Goal: Information Seeking & Learning: Learn about a topic

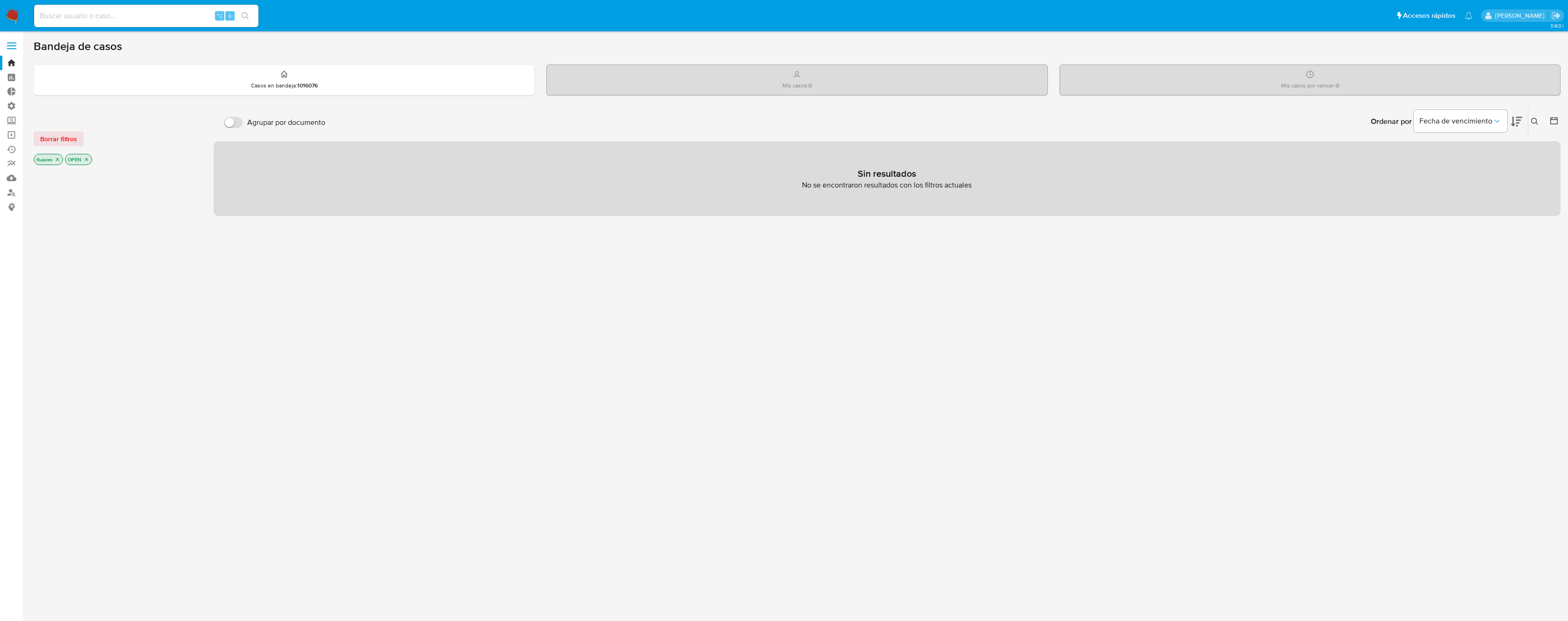
click at [129, 16] on input at bounding box center [146, 16] width 224 height 12
type input "r"
type input "ragnarokian"
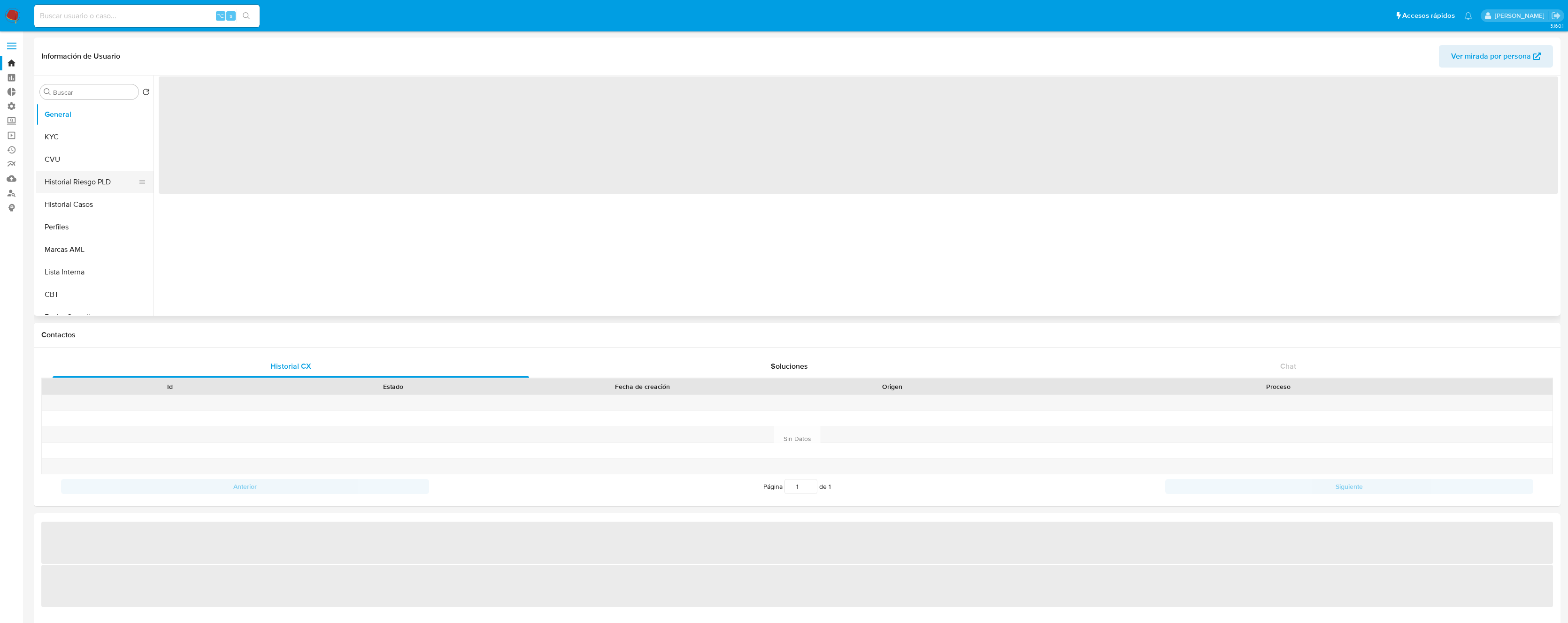
select select "10"
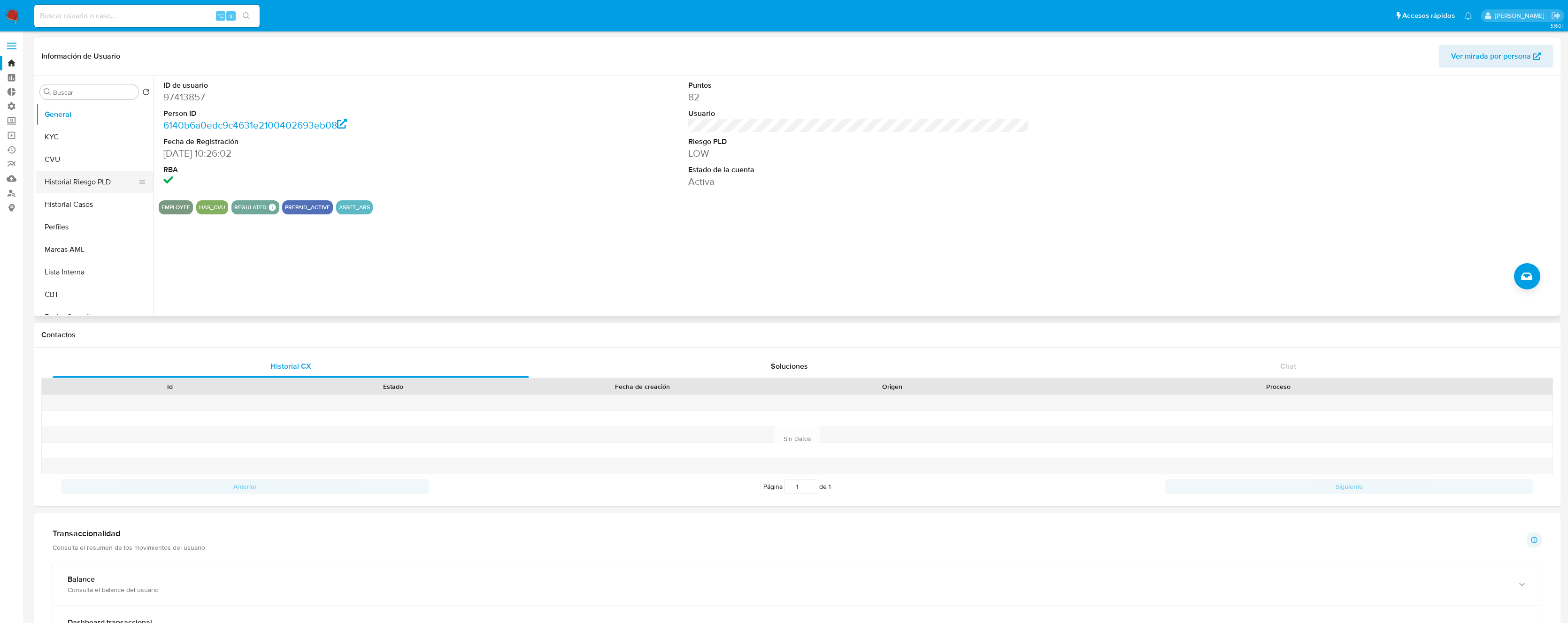
click at [88, 182] on button "Historial Riesgo PLD" at bounding box center [91, 182] width 110 height 22
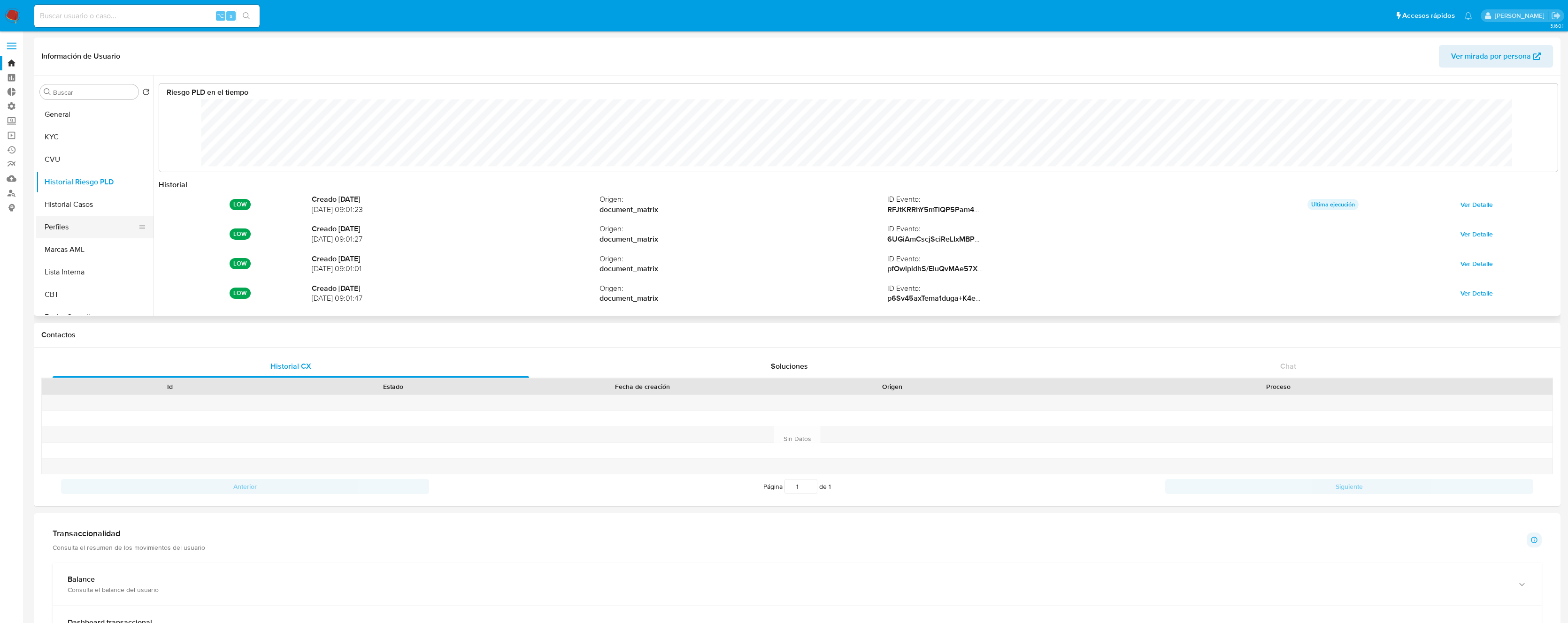
click at [81, 222] on button "Perfiles" at bounding box center [91, 227] width 110 height 22
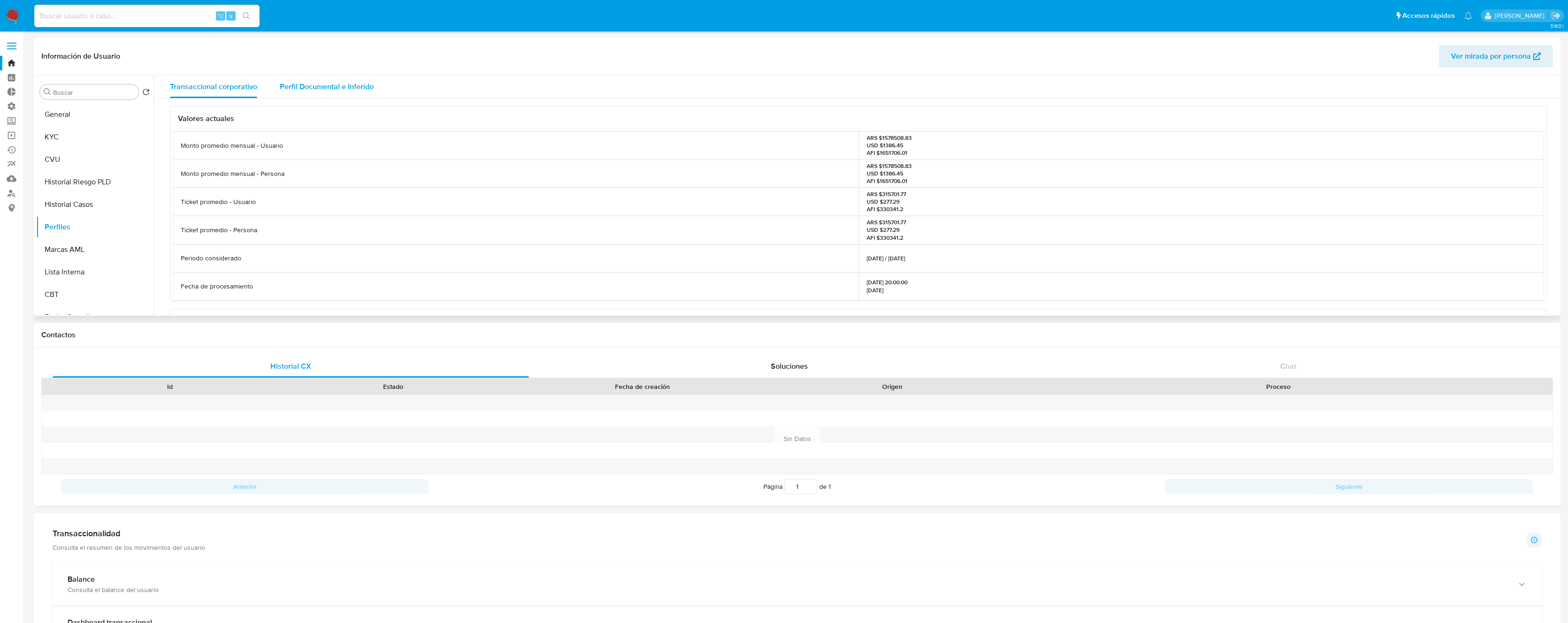
click at [328, 88] on span "Perfil Documental e Inferido" at bounding box center [327, 86] width 94 height 11
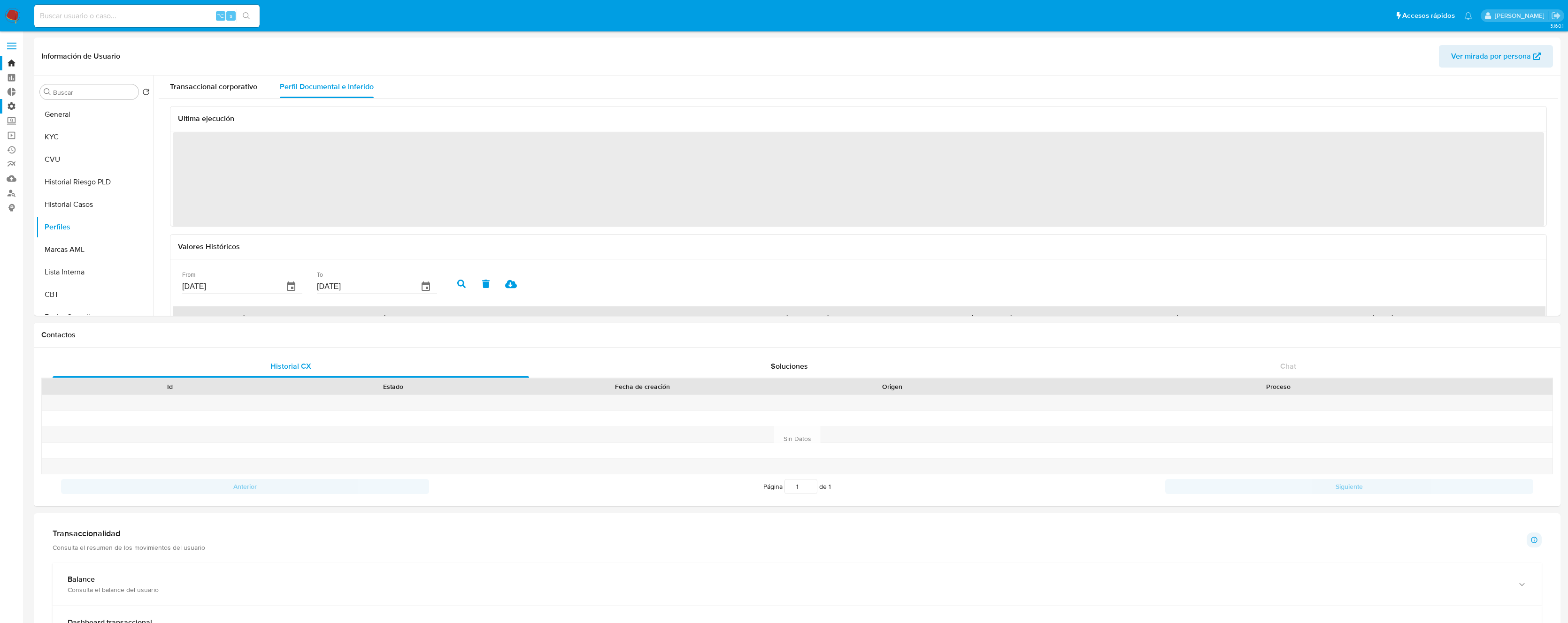
click at [10, 106] on label "Administración" at bounding box center [55, 105] width 111 height 14
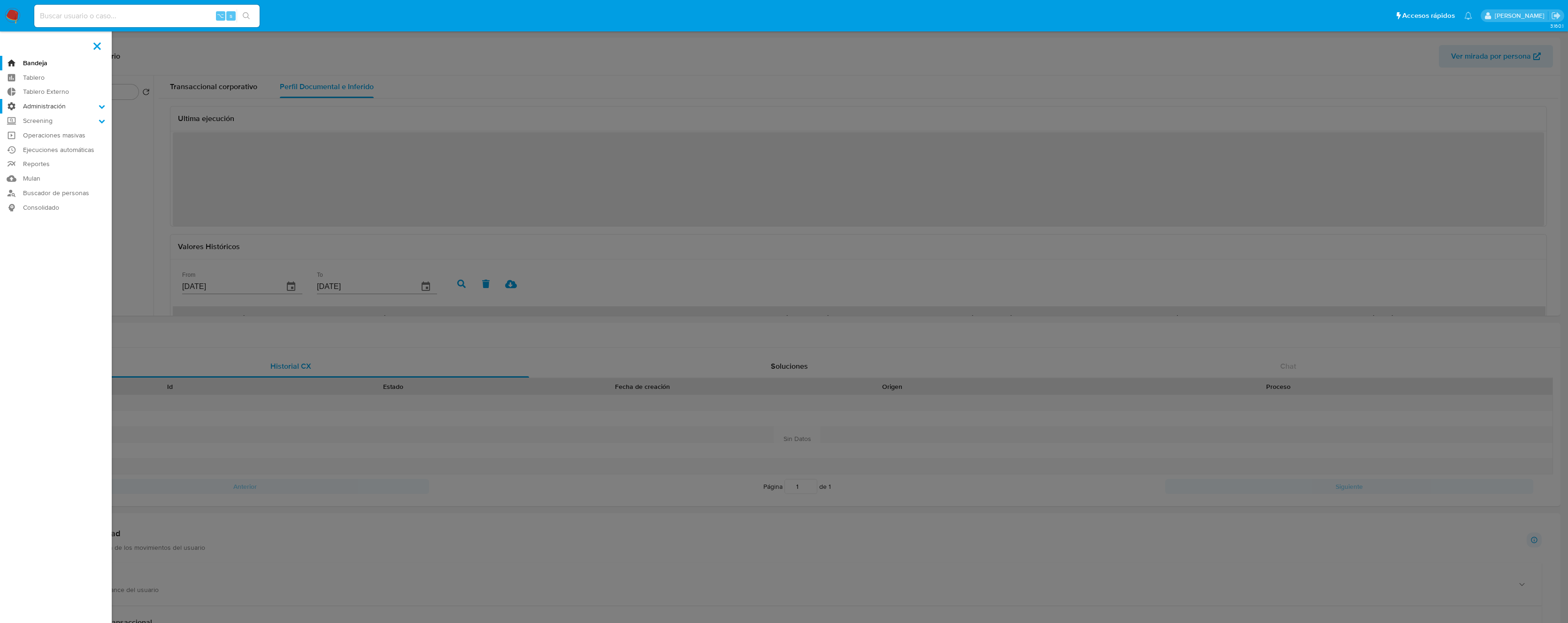
click at [0, 0] on input "Administración" at bounding box center [0, 0] width 0 height 0
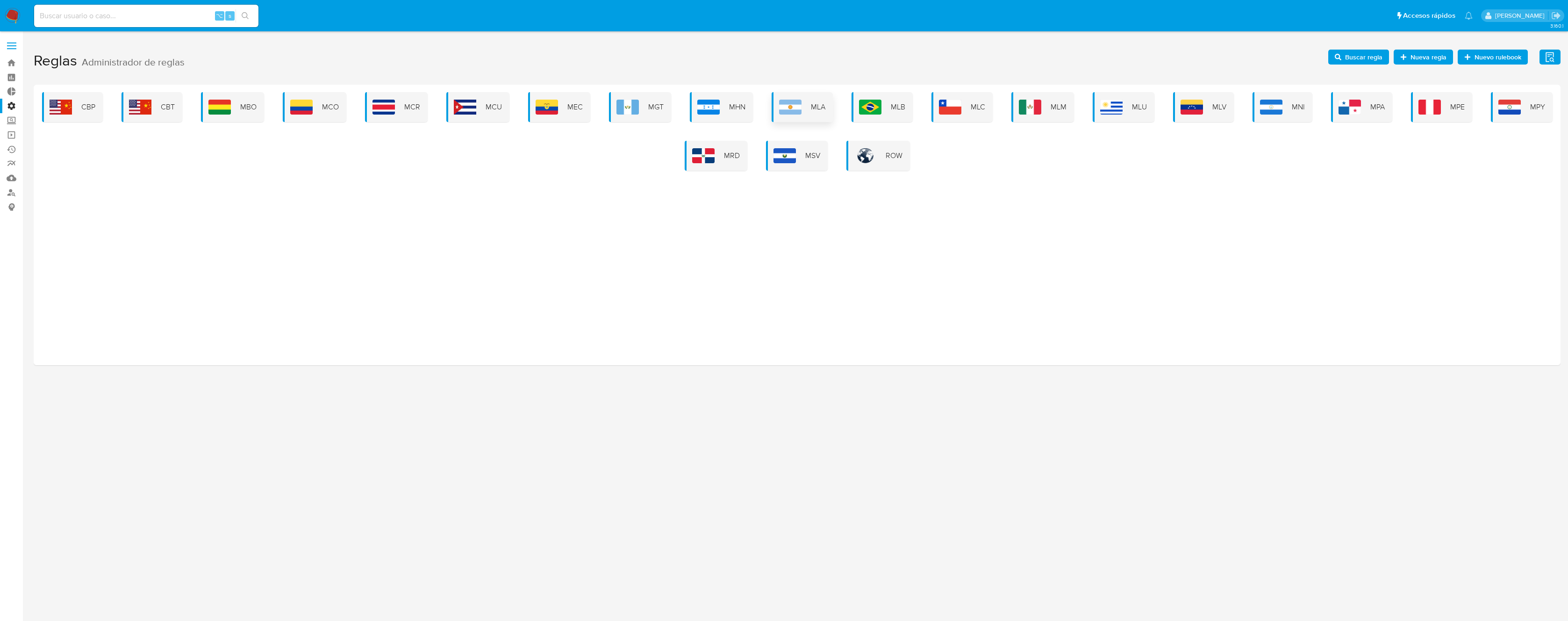
click at [811, 111] on span "MLA" at bounding box center [818, 107] width 14 height 10
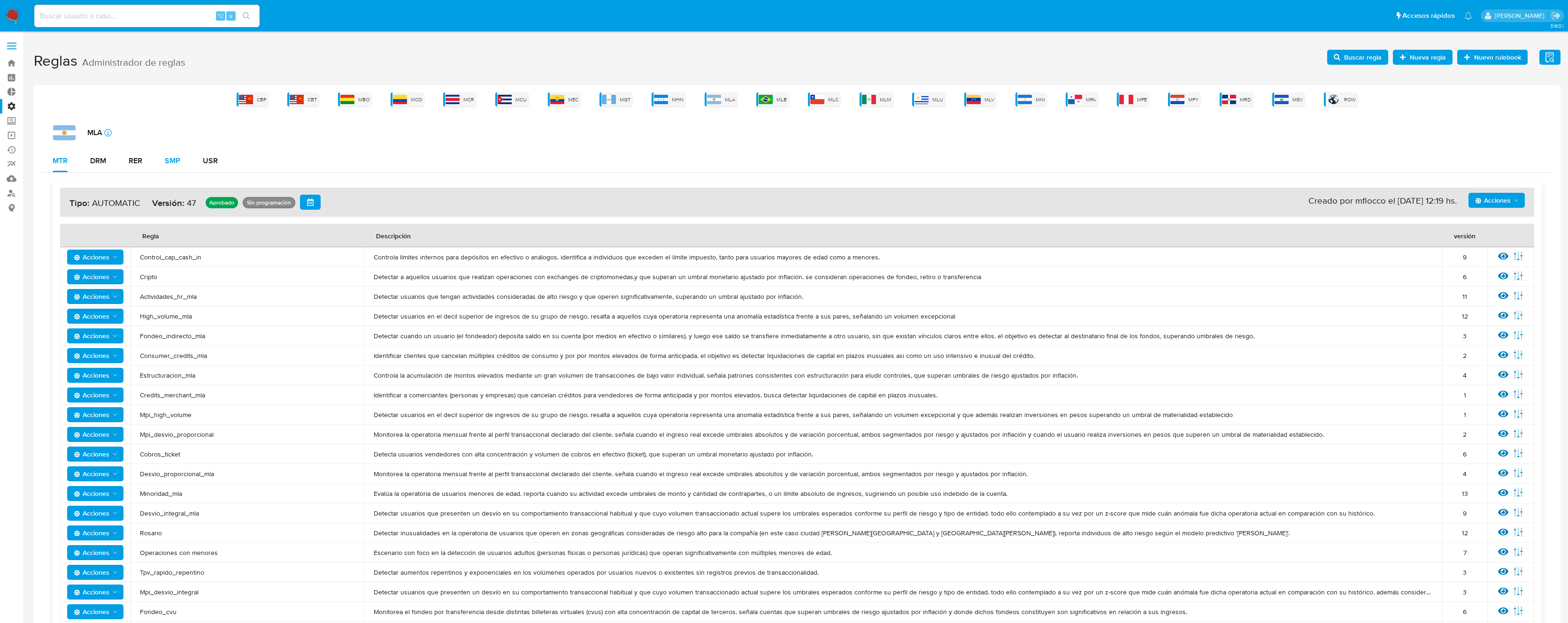
click at [182, 165] on button "SMP" at bounding box center [172, 161] width 38 height 22
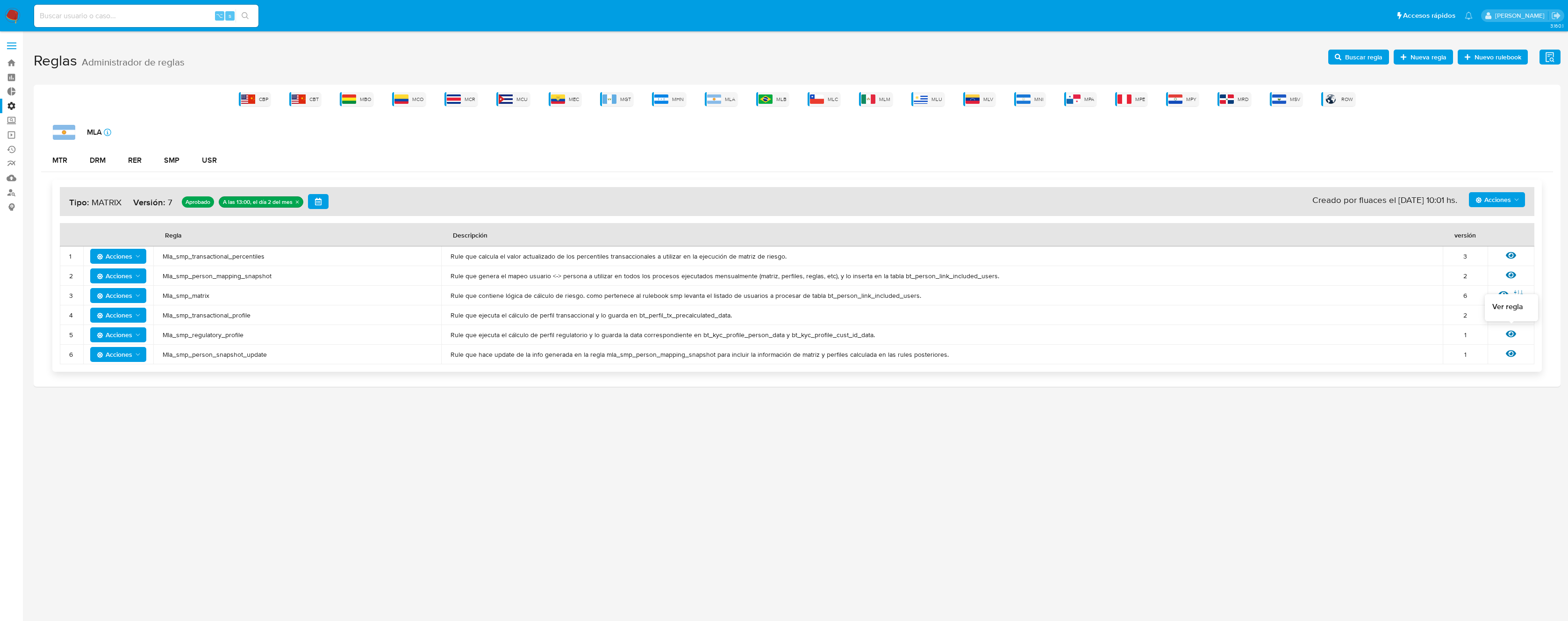
click at [1509, 335] on icon at bounding box center [1510, 334] width 10 height 10
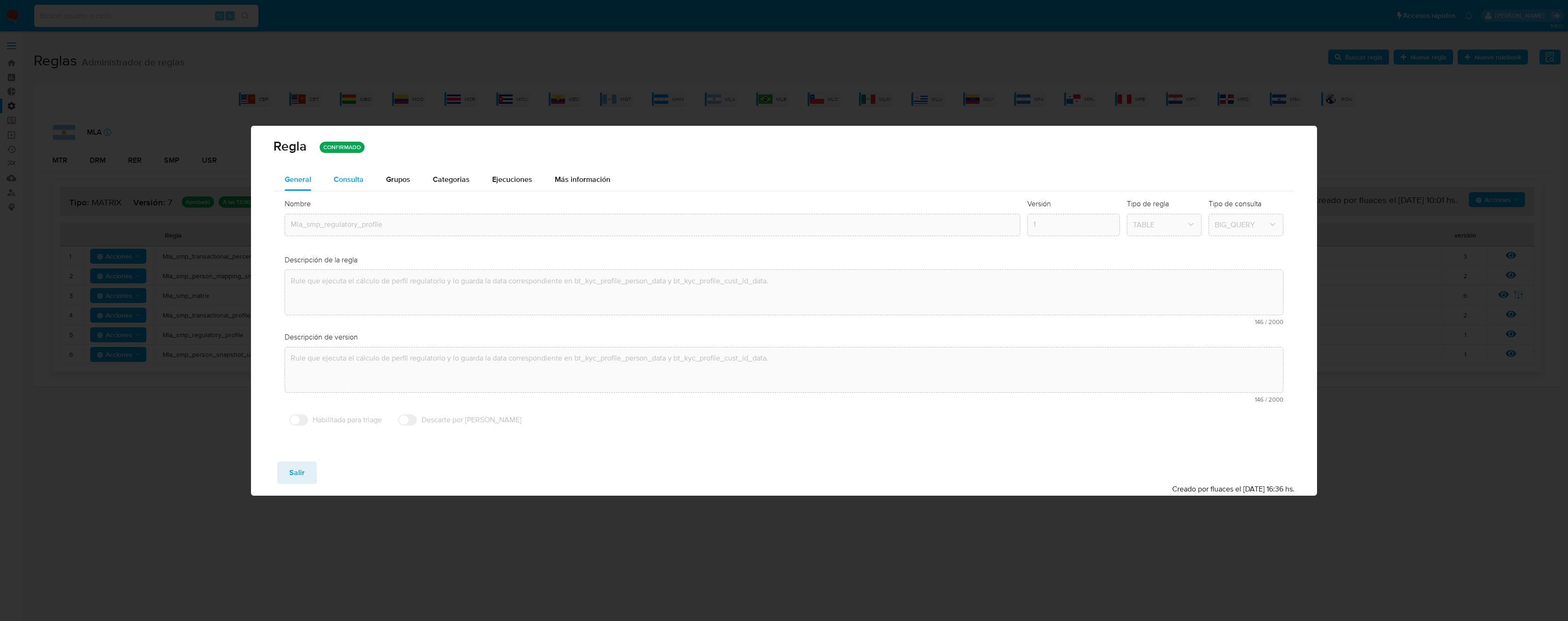
click at [353, 180] on span "Consulta" at bounding box center [348, 179] width 30 height 11
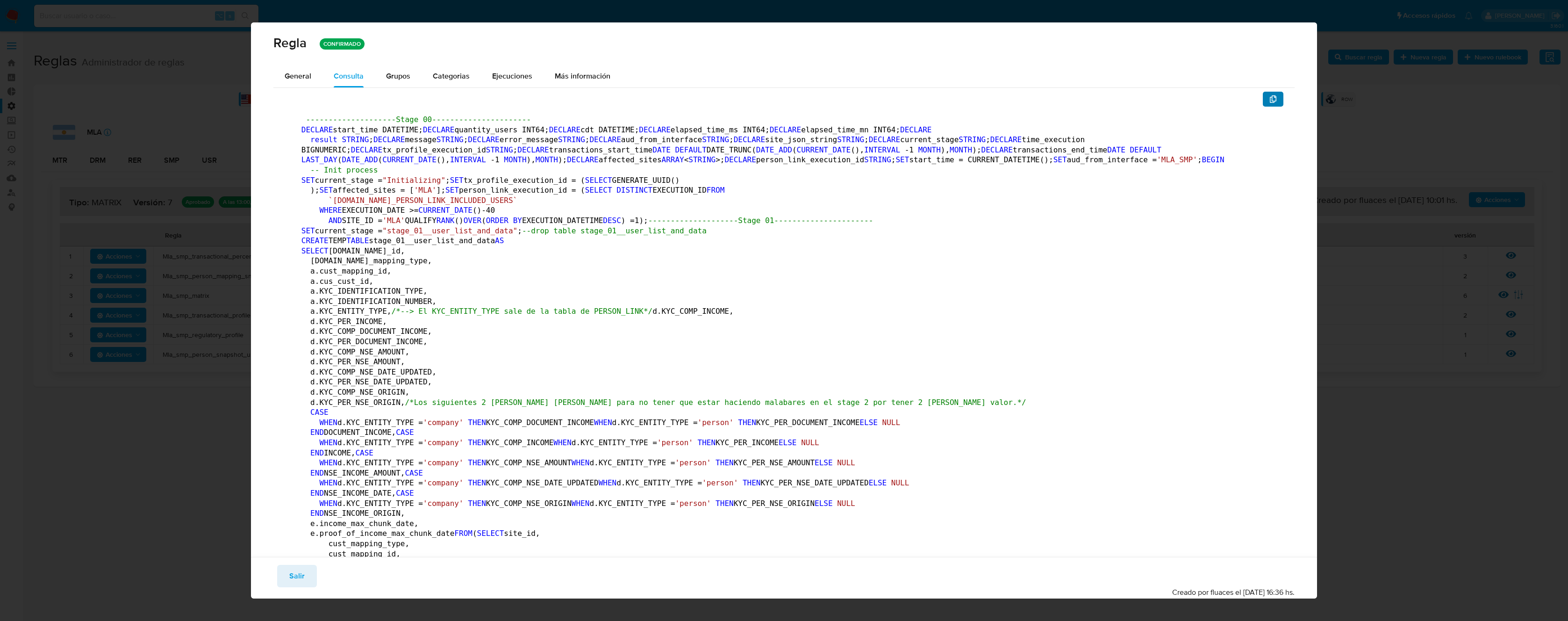
click at [1270, 102] on icon "button" at bounding box center [1273, 99] width 7 height 8
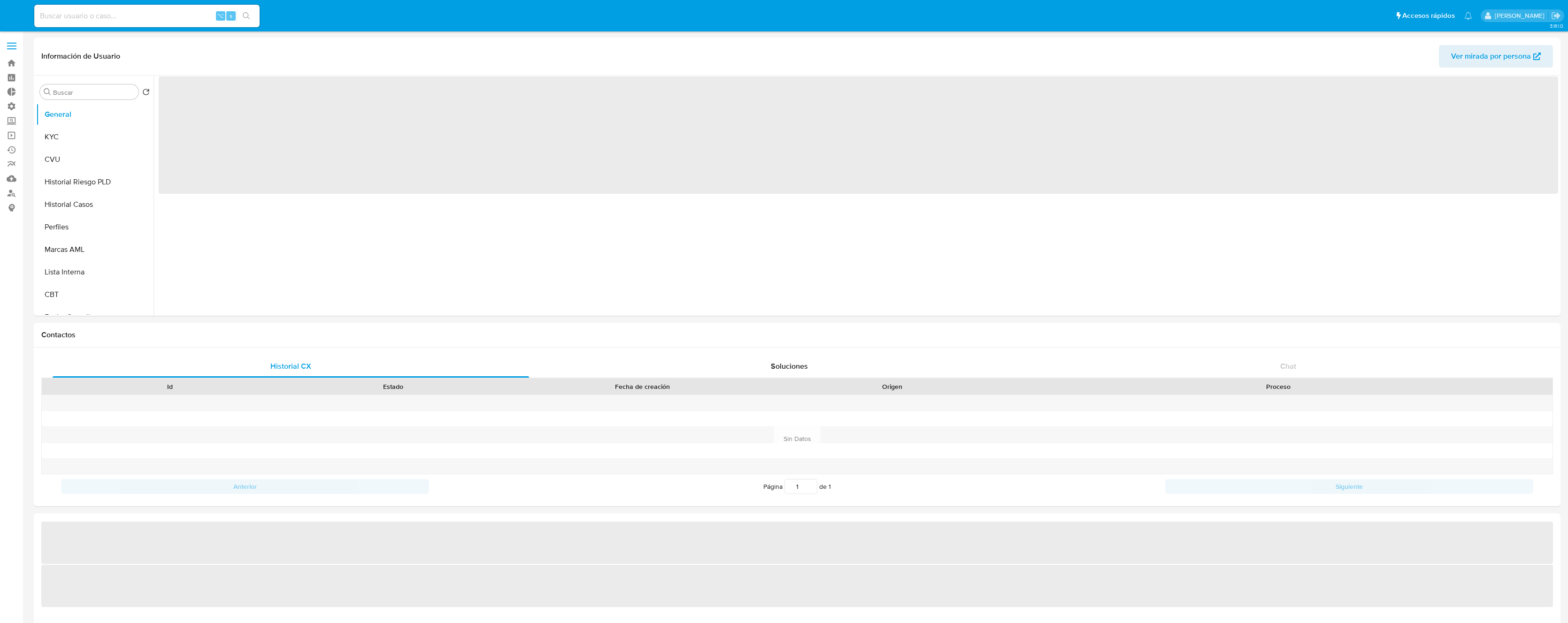
select select "10"
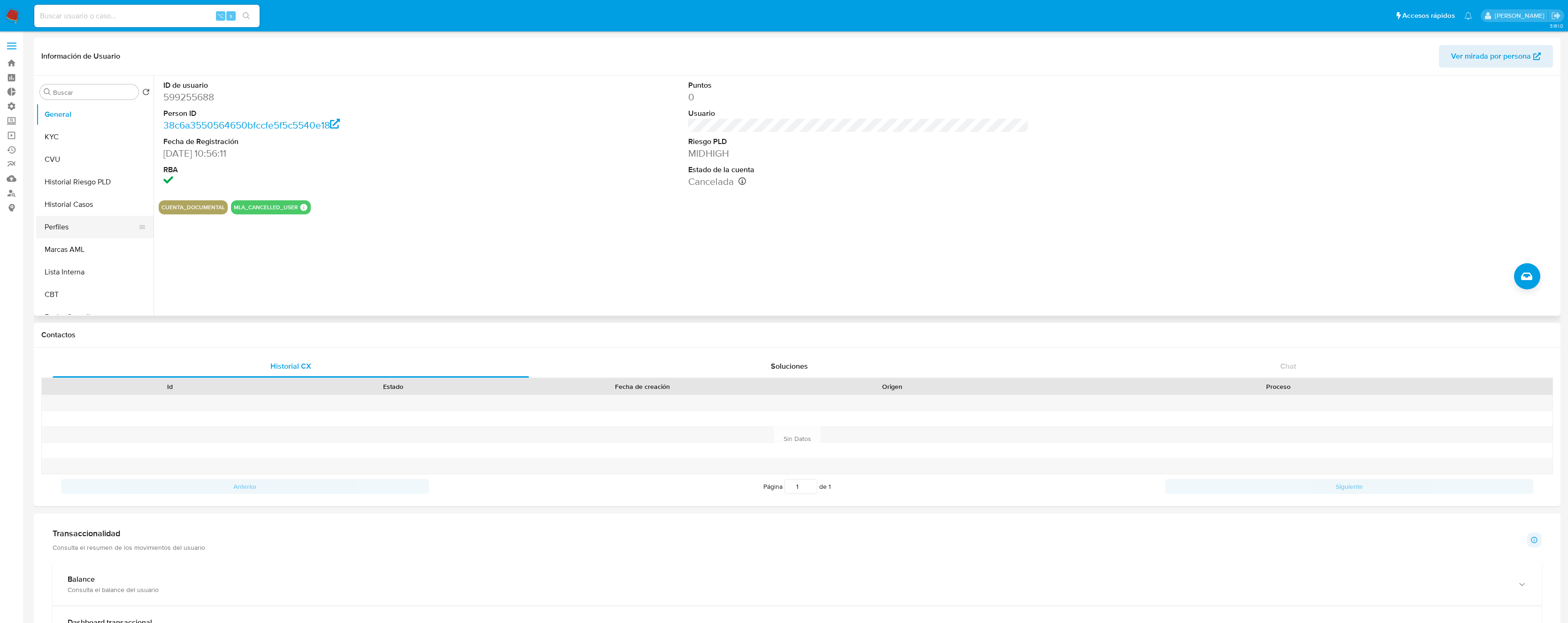
click at [75, 224] on button "Perfiles" at bounding box center [91, 227] width 110 height 22
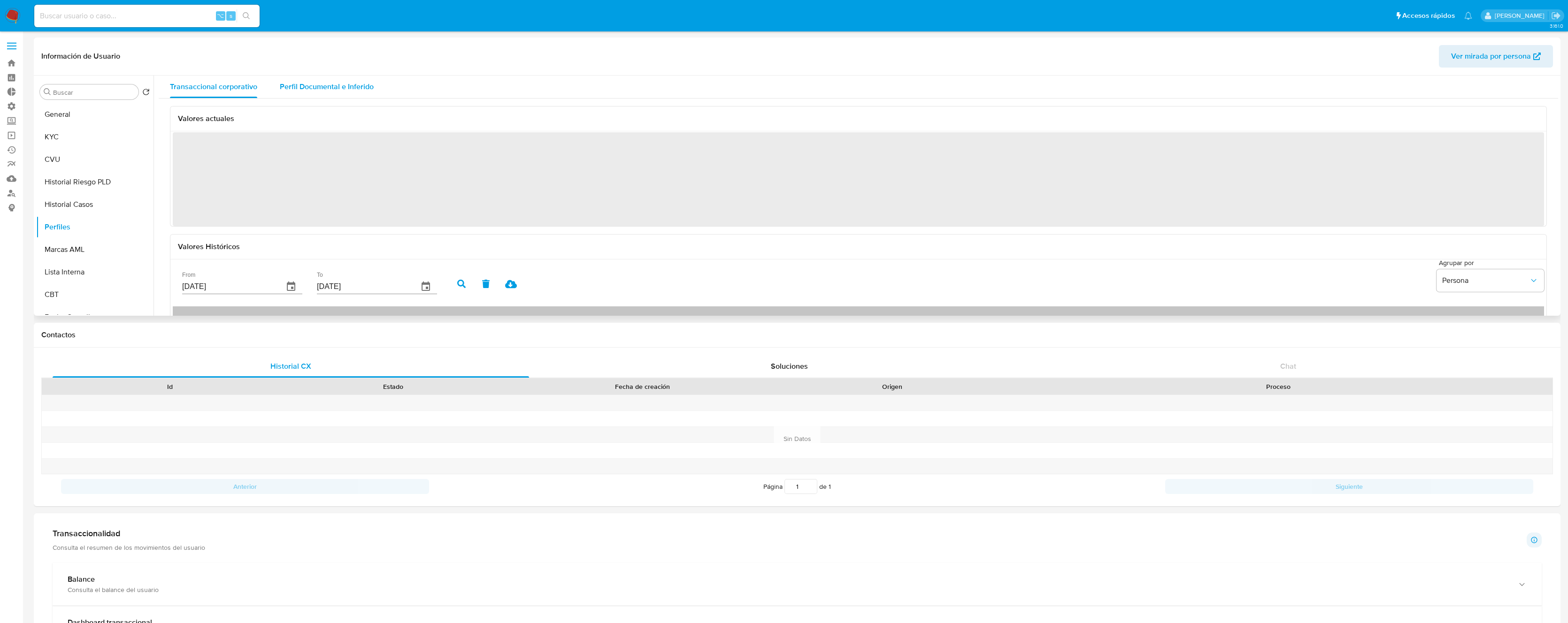
click at [318, 85] on span "Perfil Documental e Inferido" at bounding box center [327, 86] width 94 height 11
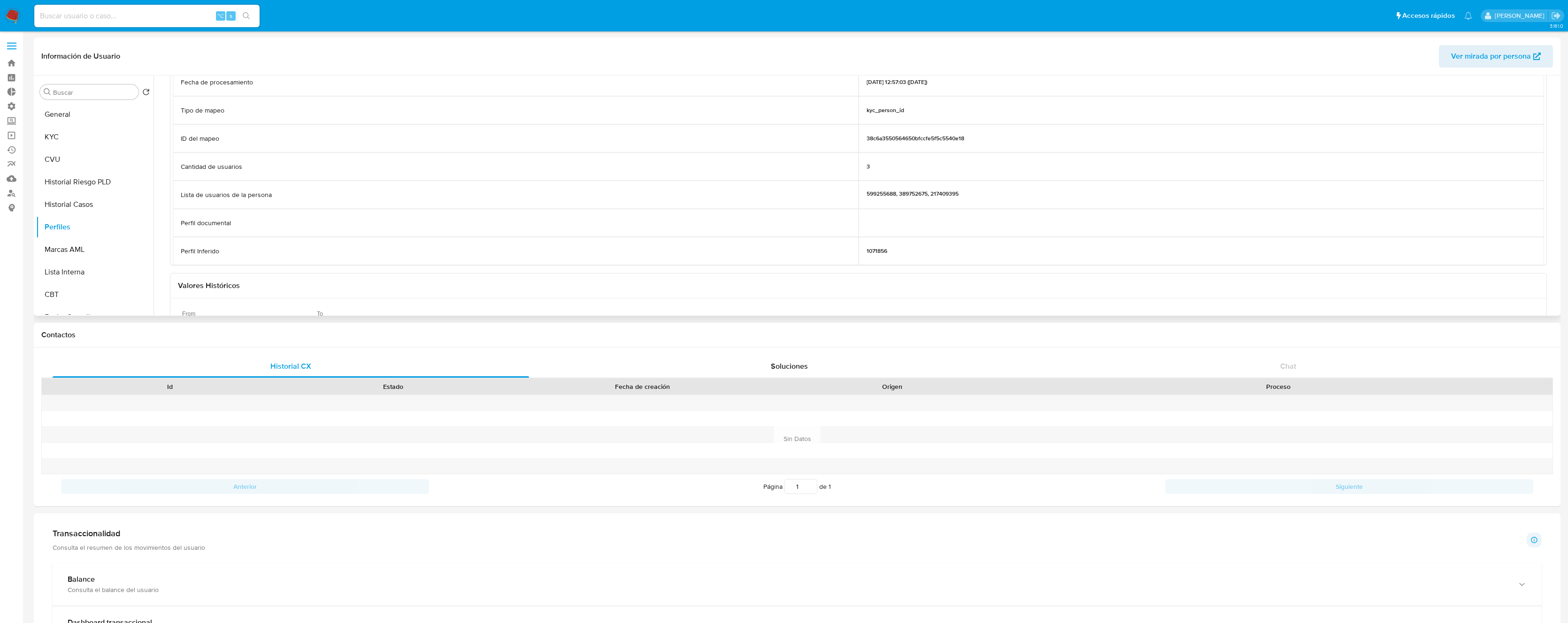
scroll to position [60, 0]
click at [871, 254] on p "1071856" at bounding box center [877, 254] width 20 height 8
click at [870, 253] on p "1071856" at bounding box center [877, 254] width 20 height 8
drag, startPoint x: 270, startPoint y: 82, endPoint x: 377, endPoint y: 96, distance: 107.9
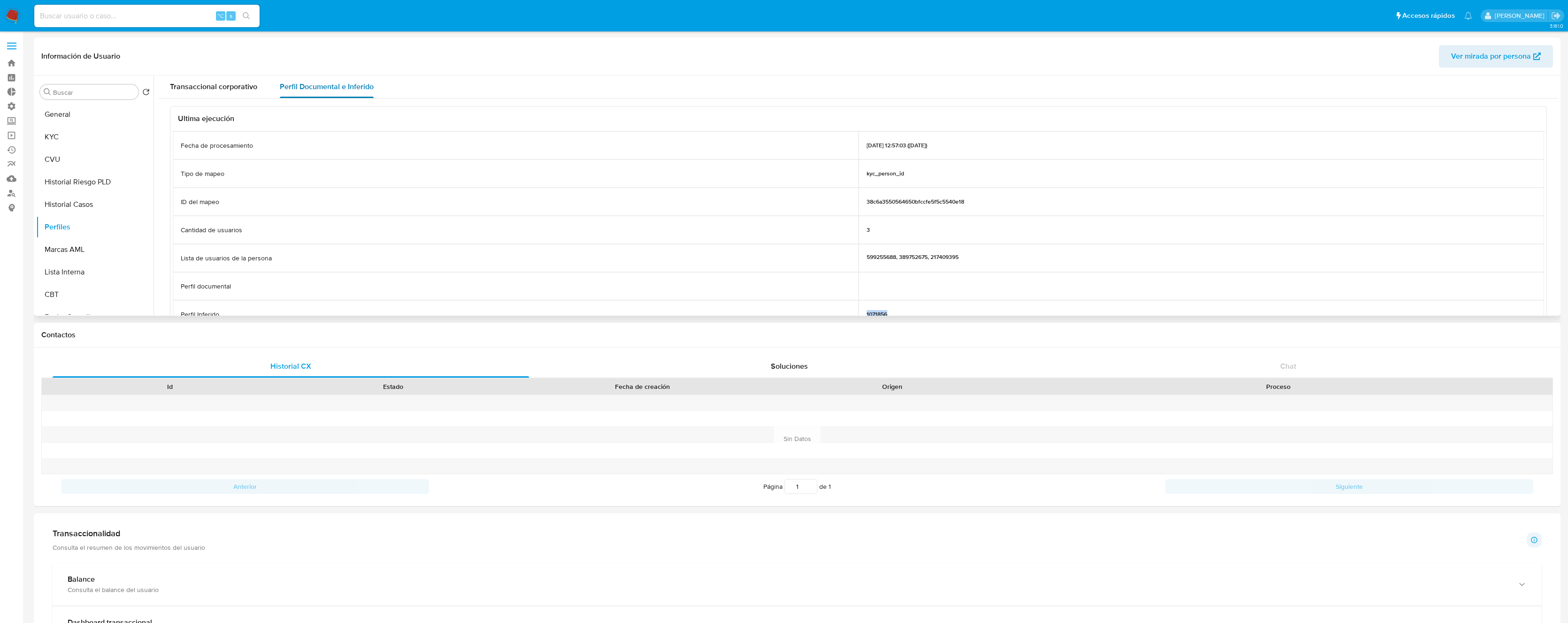
click at [377, 96] on div "Transaccional corporativo Perfil Documental e Inferido" at bounding box center [858, 87] width 1399 height 22
drag, startPoint x: 439, startPoint y: 88, endPoint x: 273, endPoint y: 85, distance: 166.0
click at [273, 85] on div "Transaccional corporativo Perfil Documental e Inferido" at bounding box center [858, 87] width 1399 height 22
copy span "Perfil Documental e Inferido"
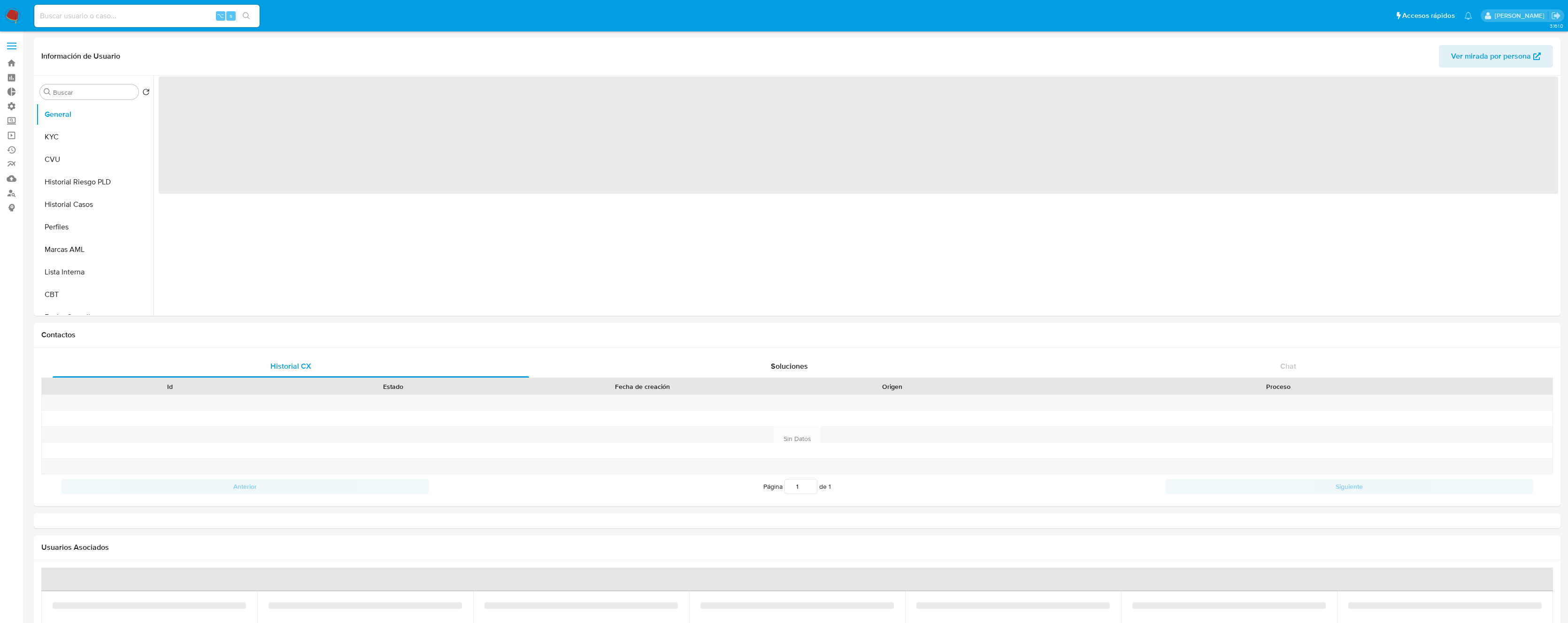
select select "10"
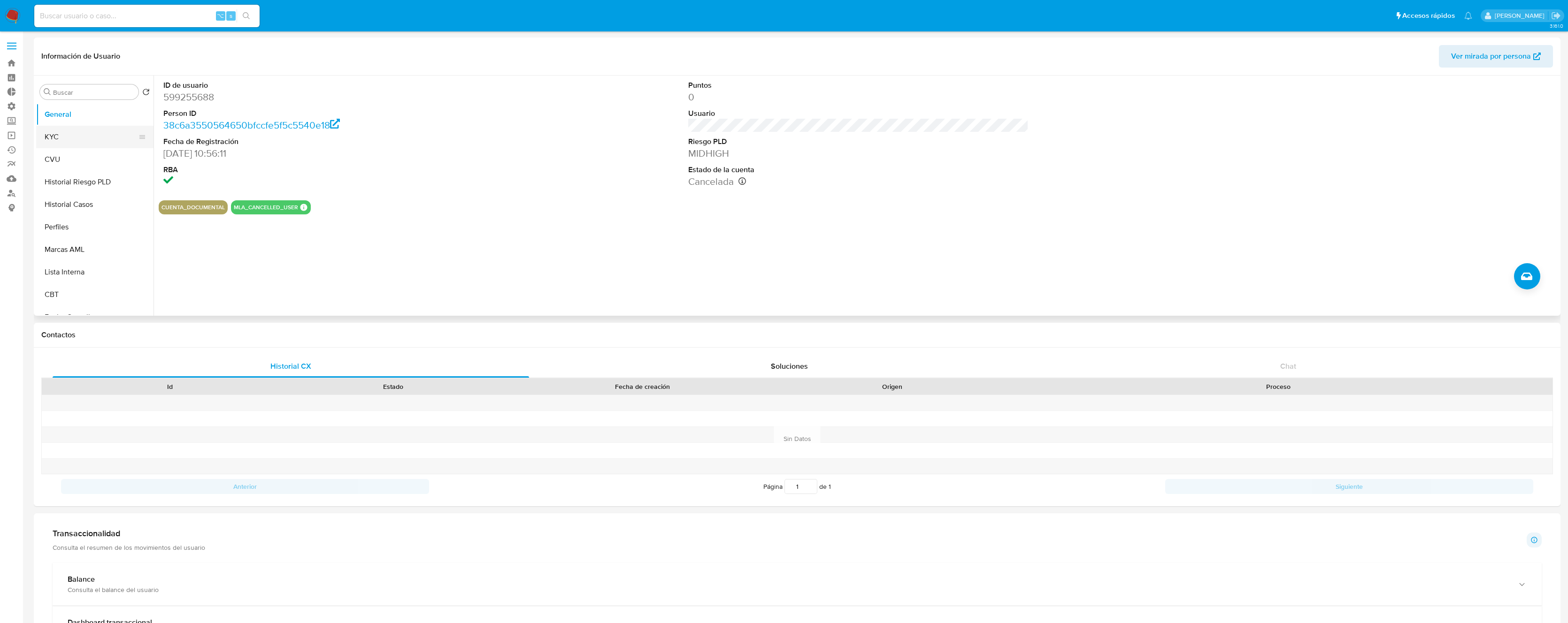
click at [70, 138] on button "KYC" at bounding box center [91, 137] width 110 height 22
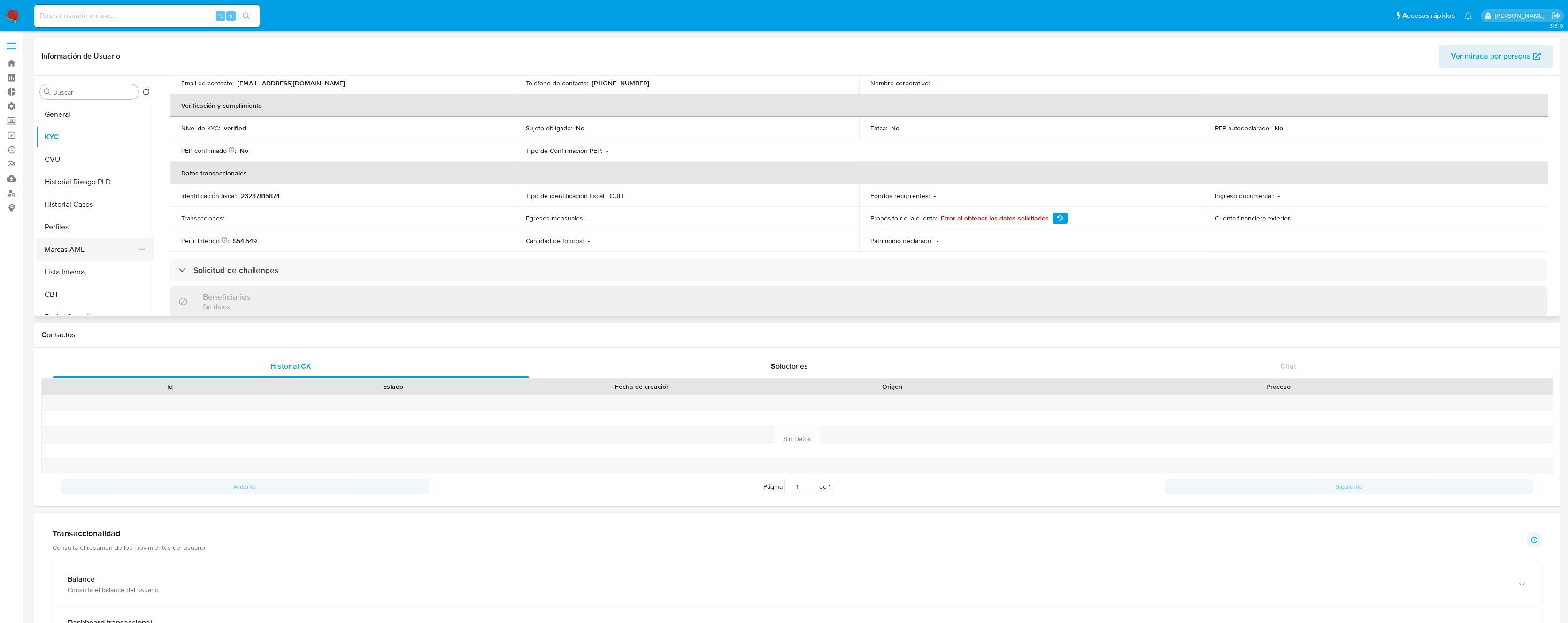
scroll to position [17, 0]
click at [70, 216] on button "Perfiles" at bounding box center [91, 209] width 110 height 22
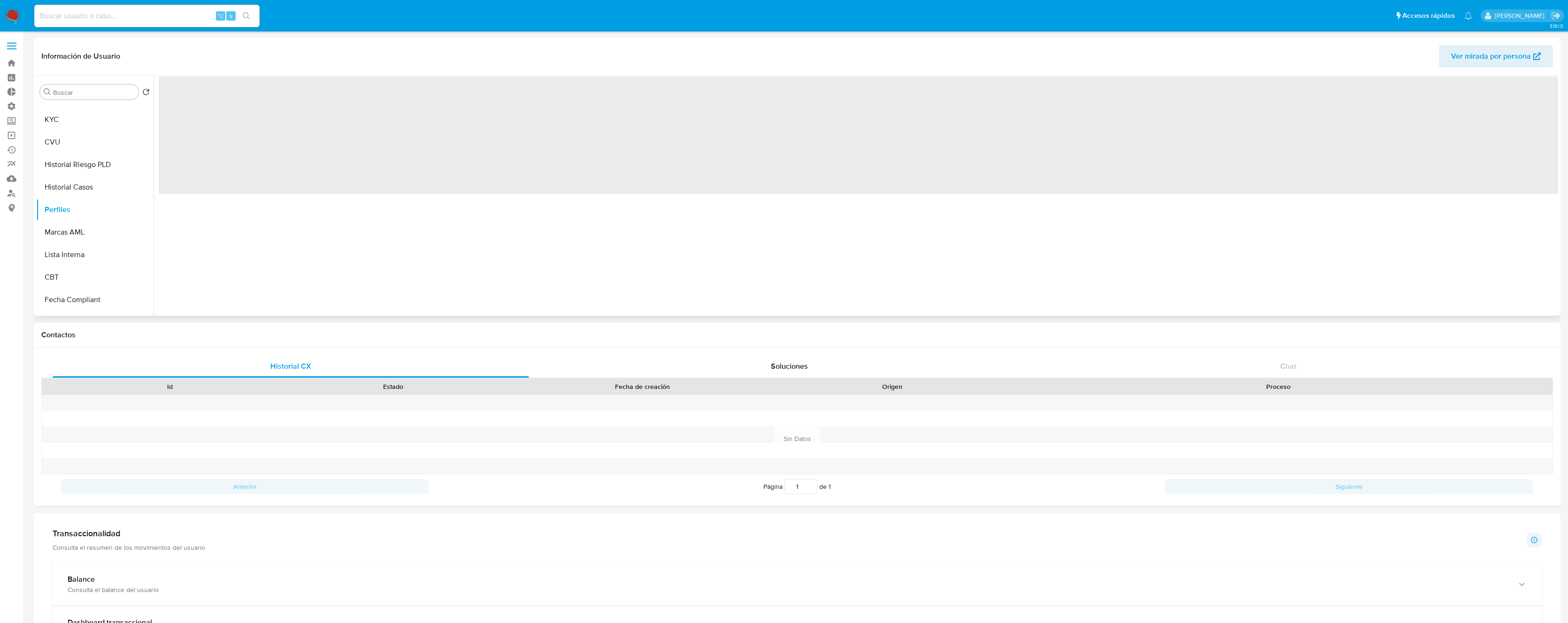
scroll to position [0, 0]
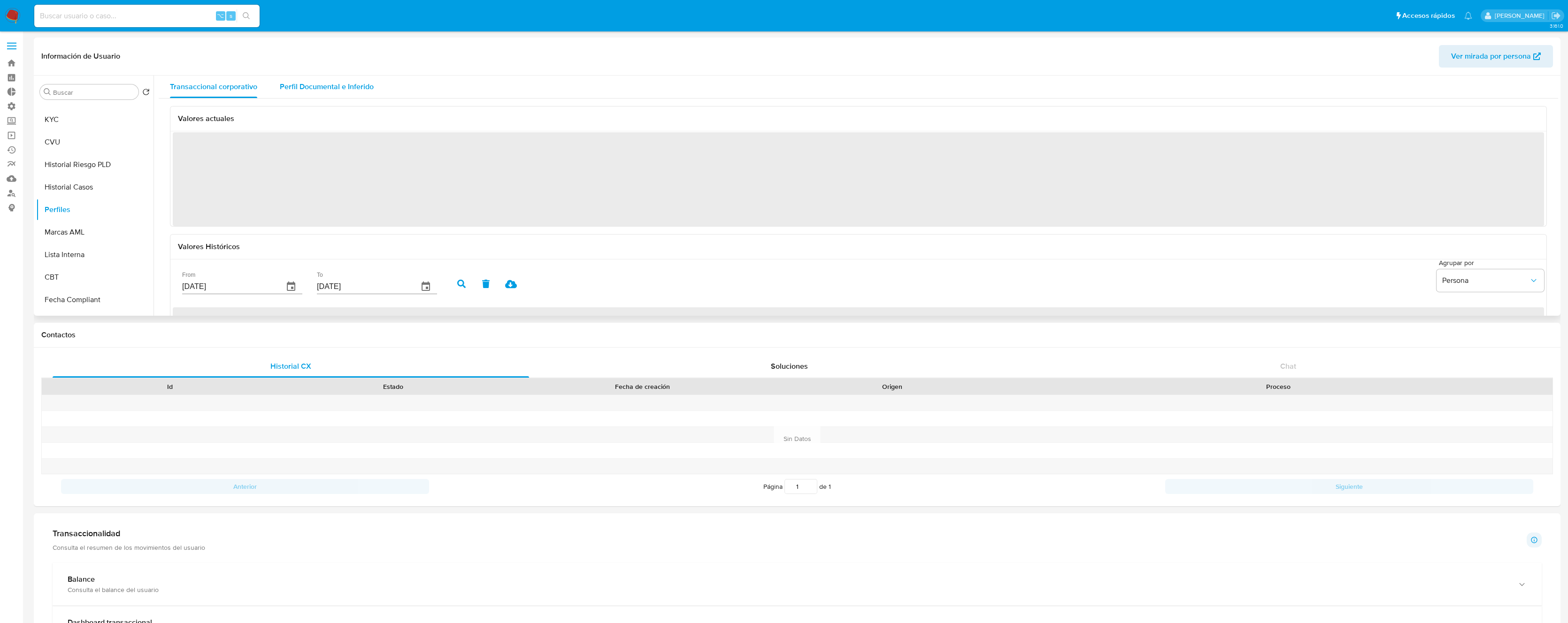
click at [315, 78] on div "Perfil Documental e Inferido" at bounding box center [327, 87] width 94 height 22
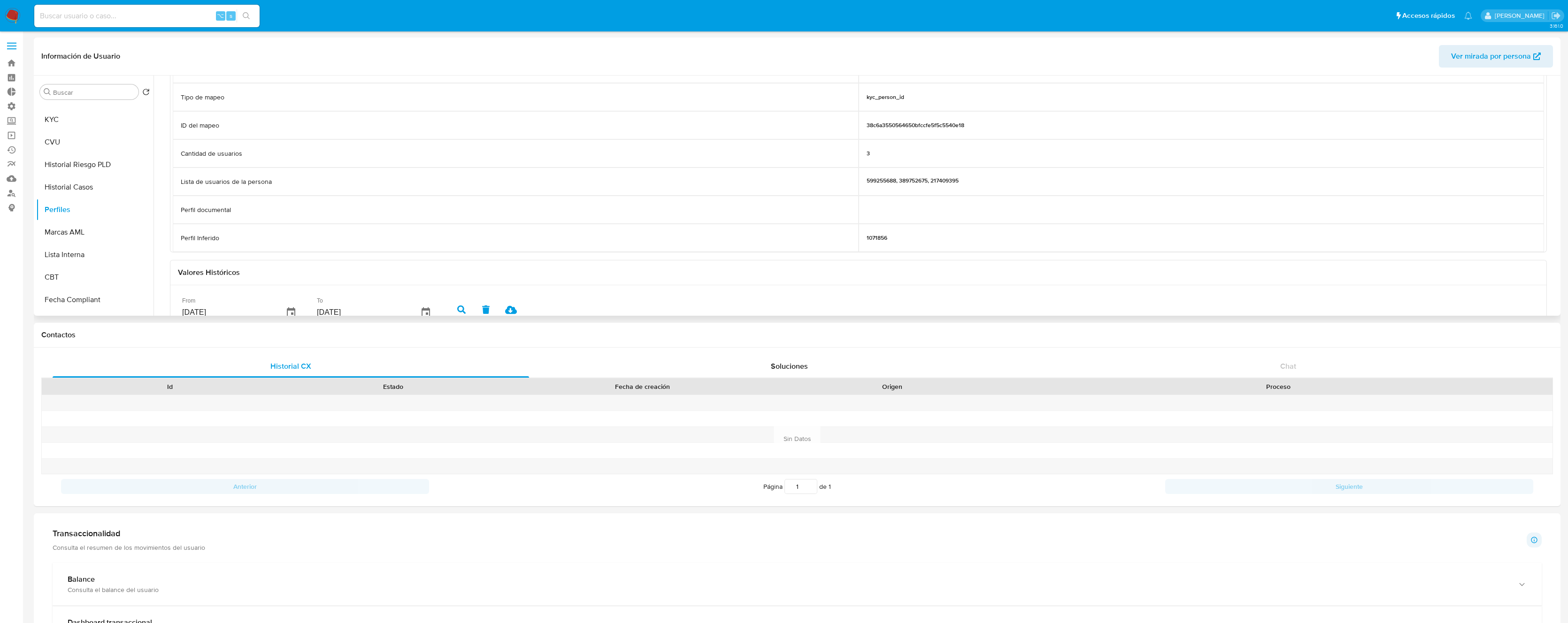
scroll to position [82, 0]
click at [866, 231] on p "1071856" at bounding box center [877, 232] width 20 height 8
drag, startPoint x: 866, startPoint y: 231, endPoint x: 1025, endPoint y: 189, distance: 164.5
click at [866, 231] on p "1071856" at bounding box center [877, 232] width 20 height 8
copy p "1071856"
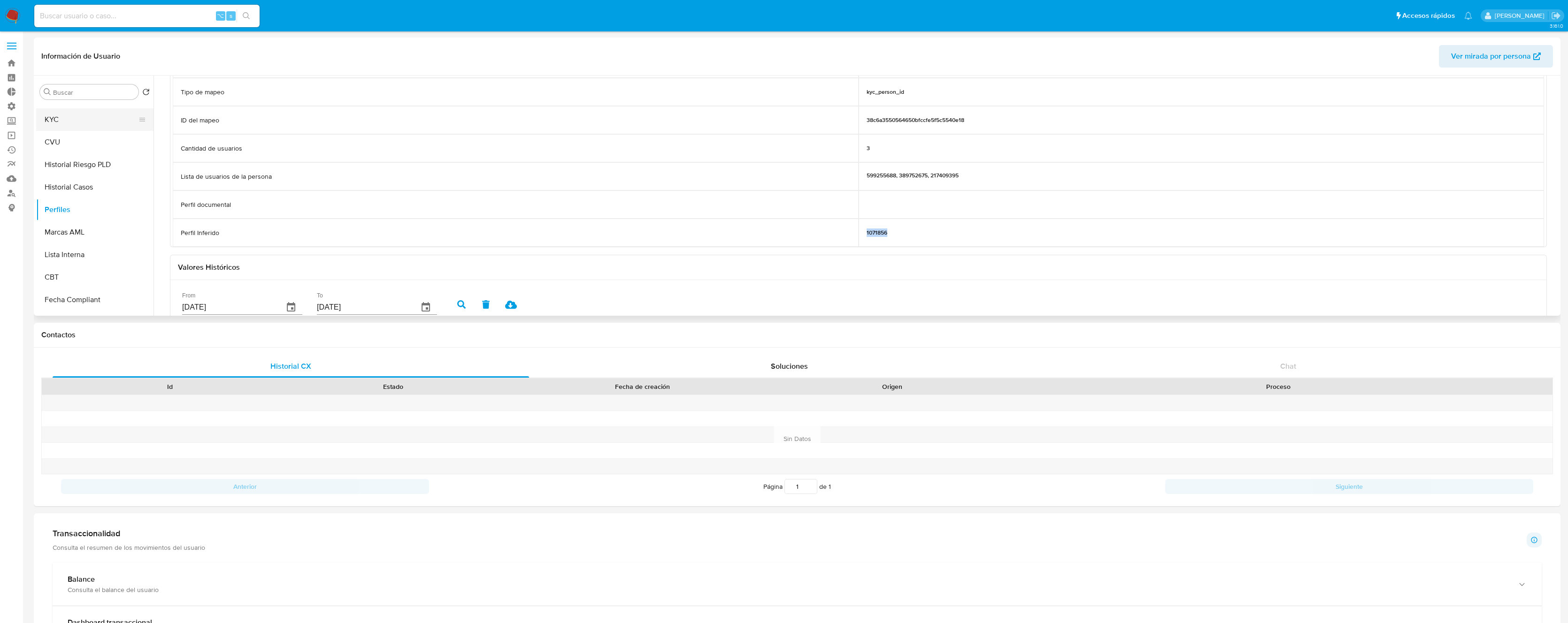
click at [79, 122] on button "KYC" at bounding box center [91, 120] width 110 height 22
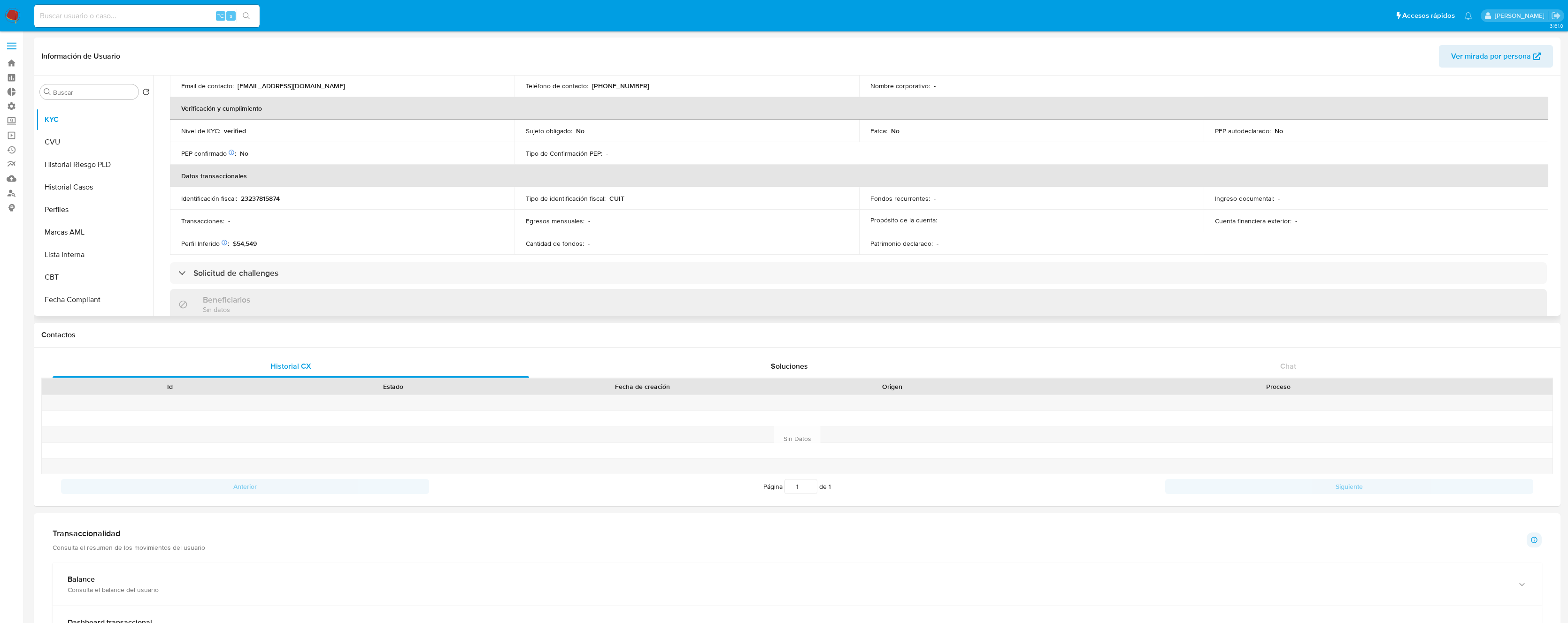
scroll to position [223, 0]
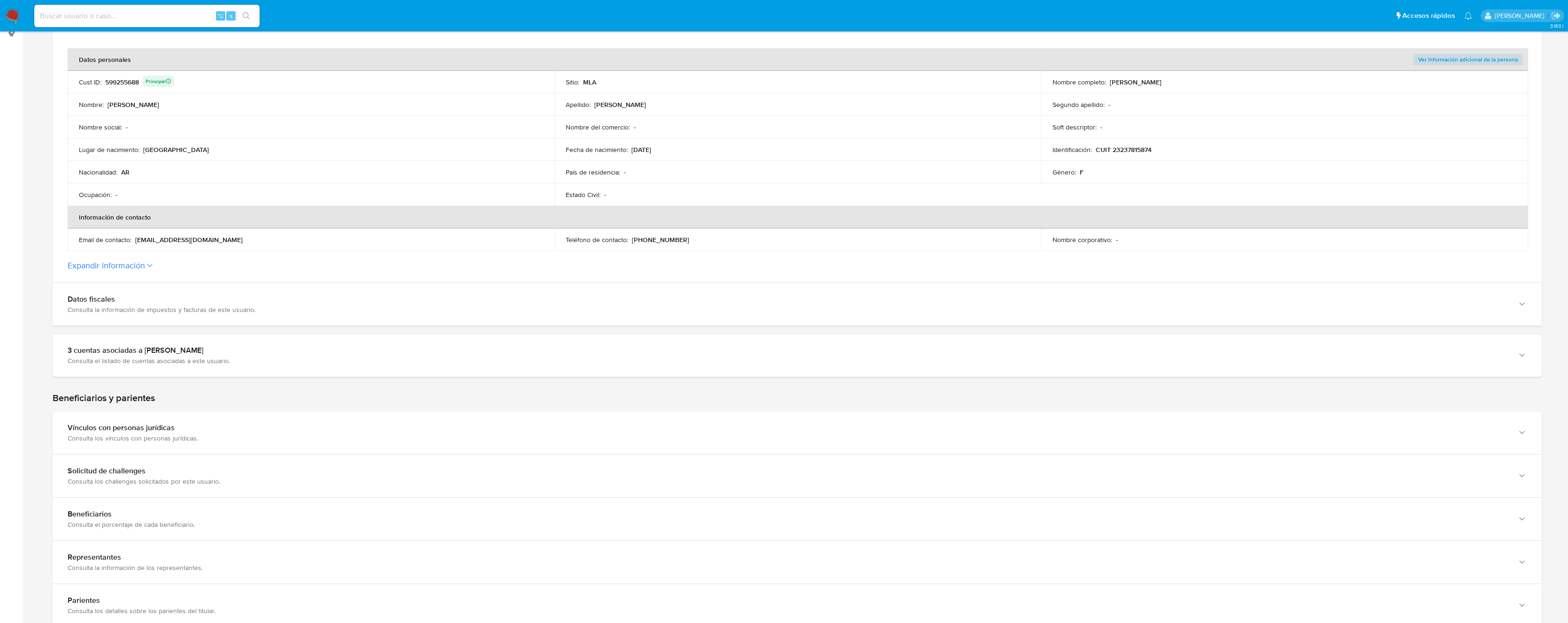
scroll to position [175, 0]
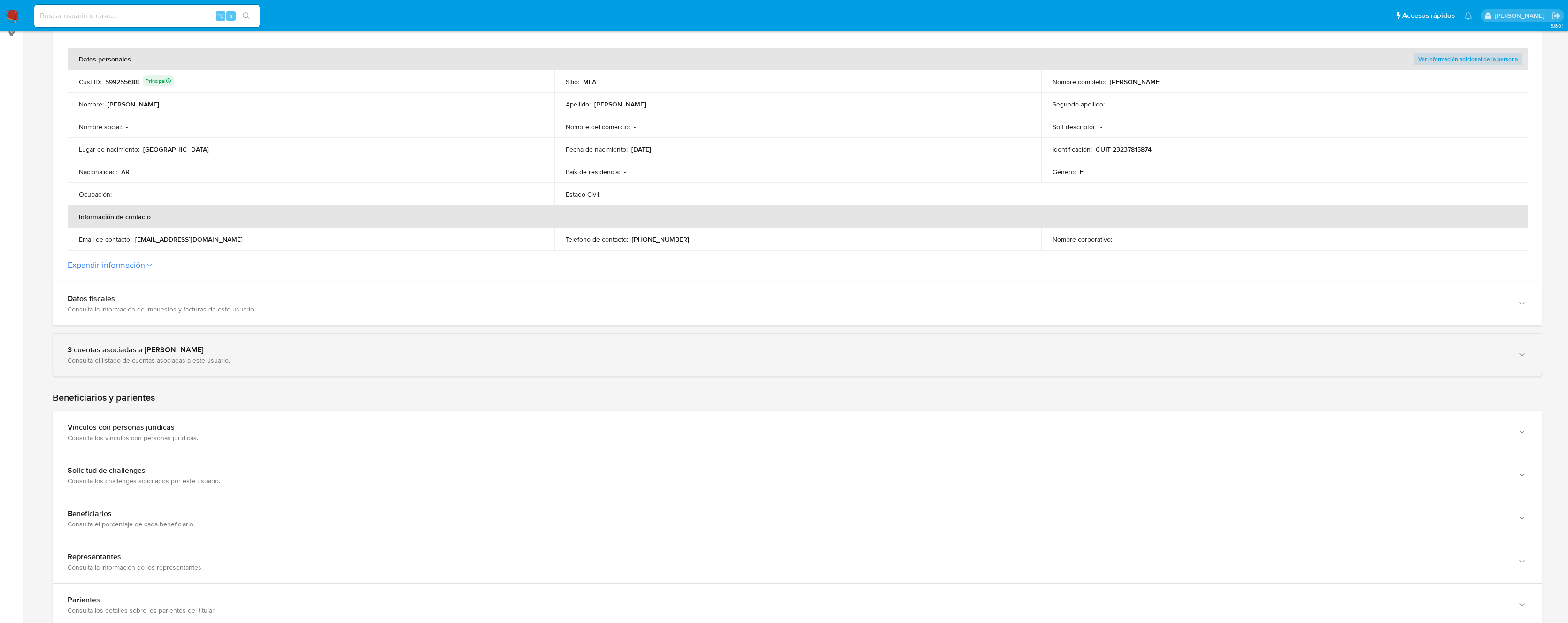
click at [256, 344] on div "3 cuentas asociadas a [PERSON_NAME] Consulta el listado de cuentas asociadas a …" at bounding box center [797, 354] width 1489 height 42
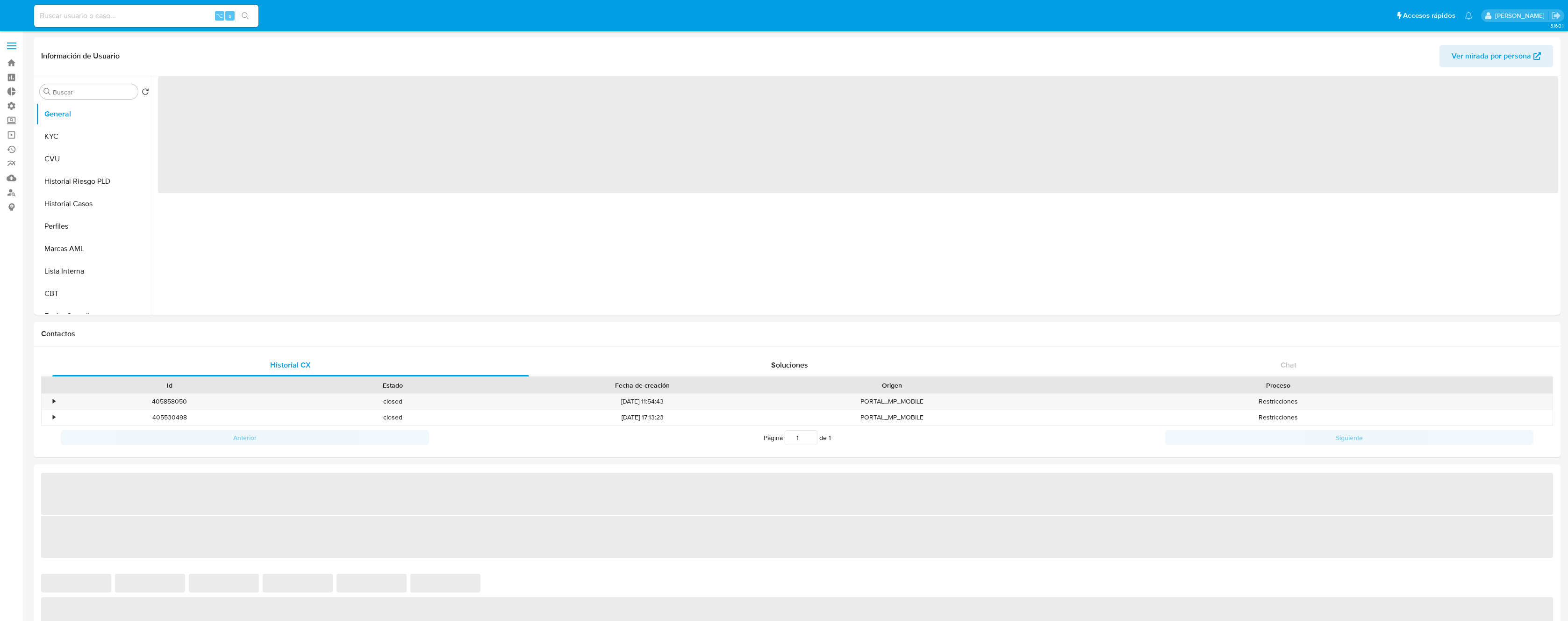
select select "10"
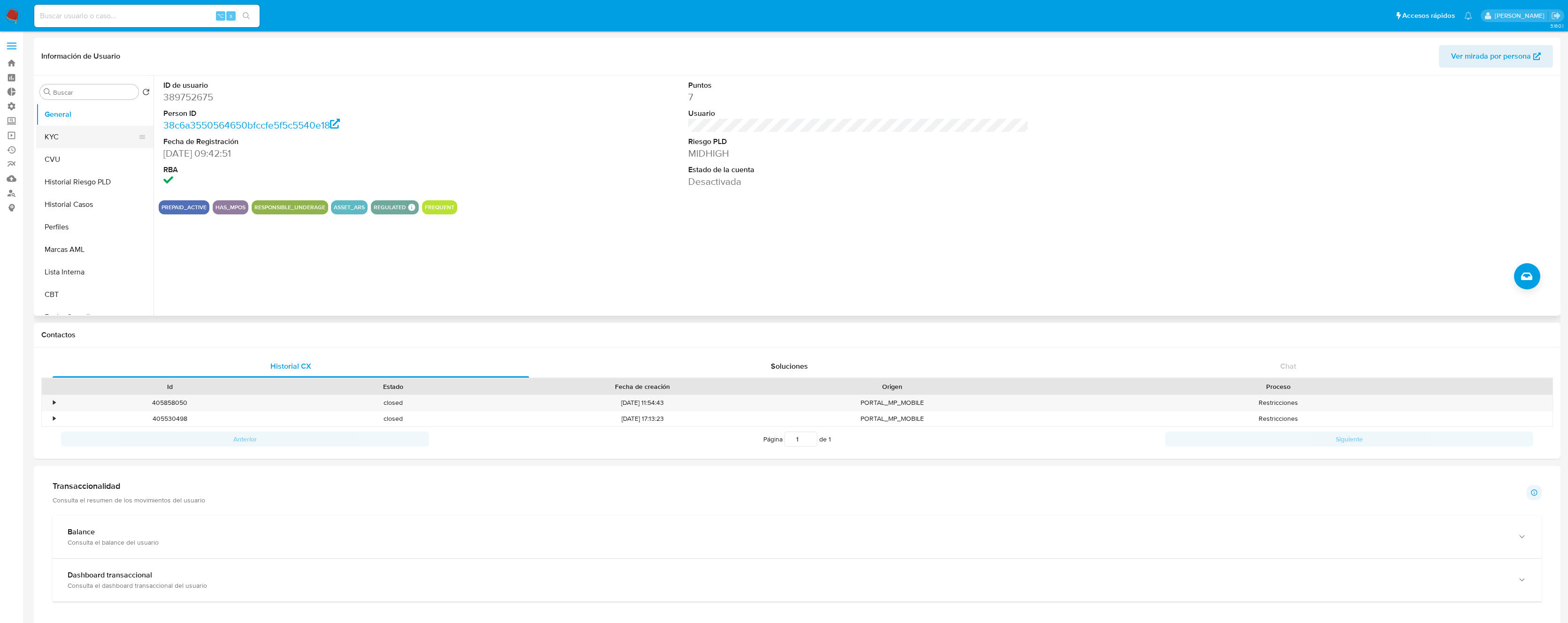
click at [71, 140] on button "KYC" at bounding box center [91, 137] width 110 height 22
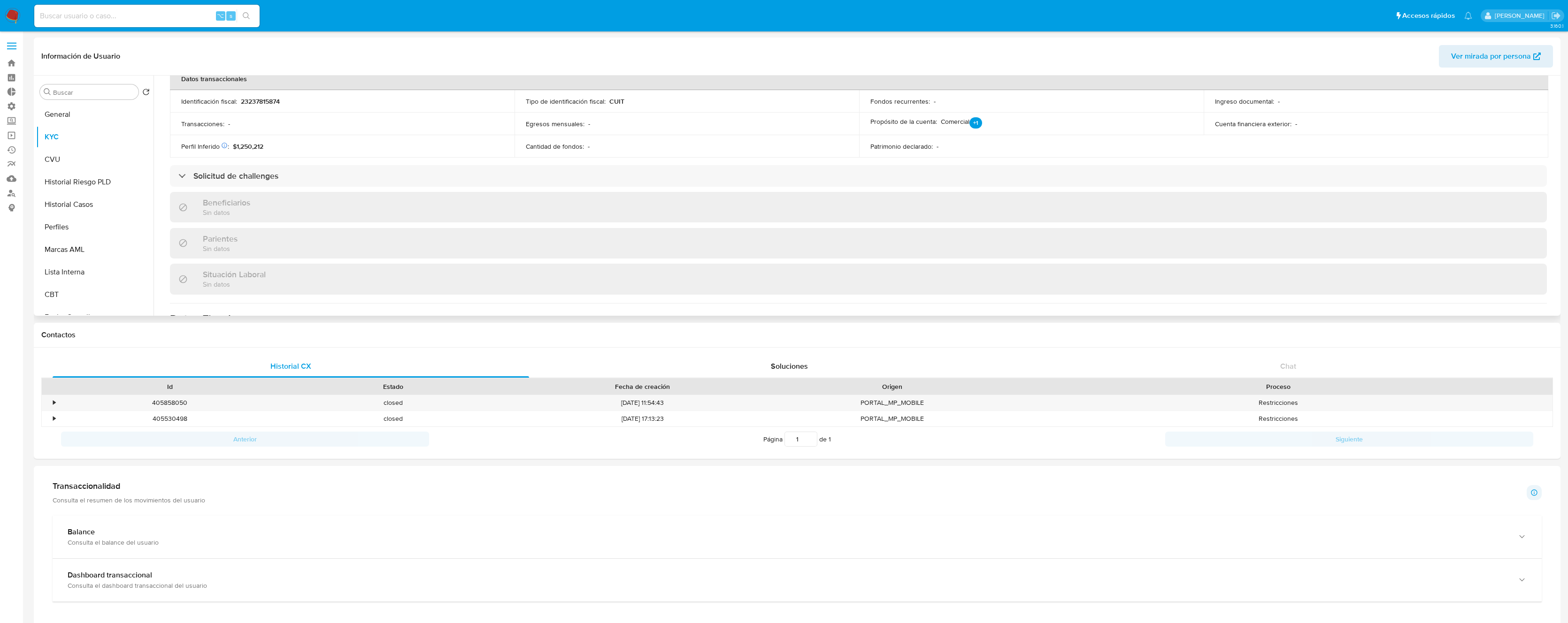
scroll to position [309, 0]
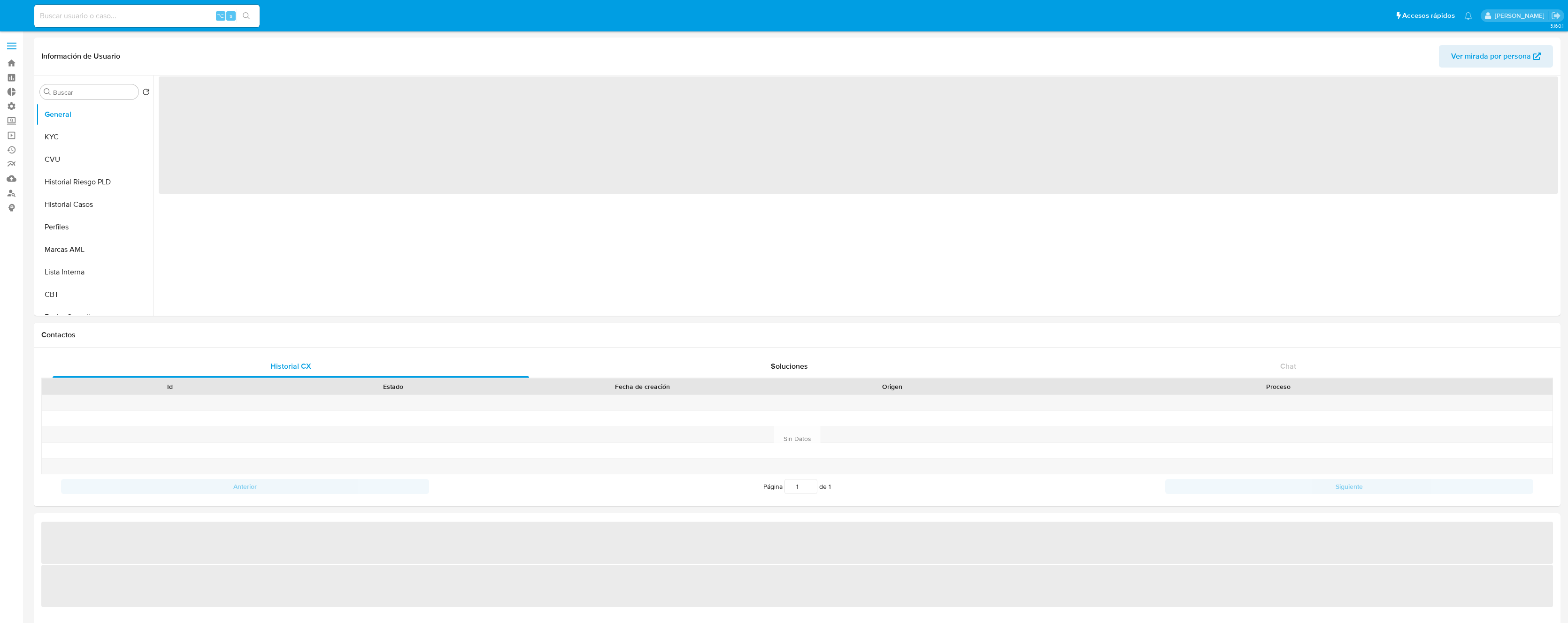
select select "10"
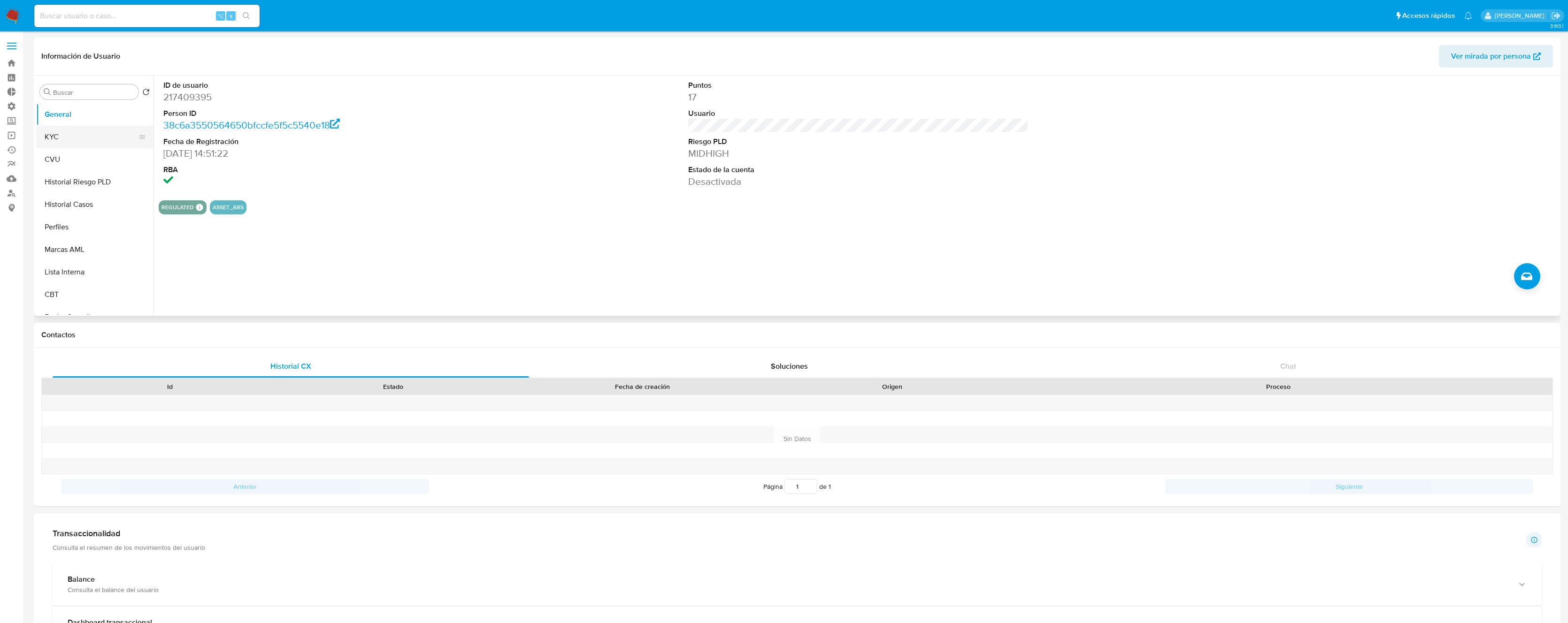
click at [83, 126] on button "KYC" at bounding box center [91, 137] width 110 height 22
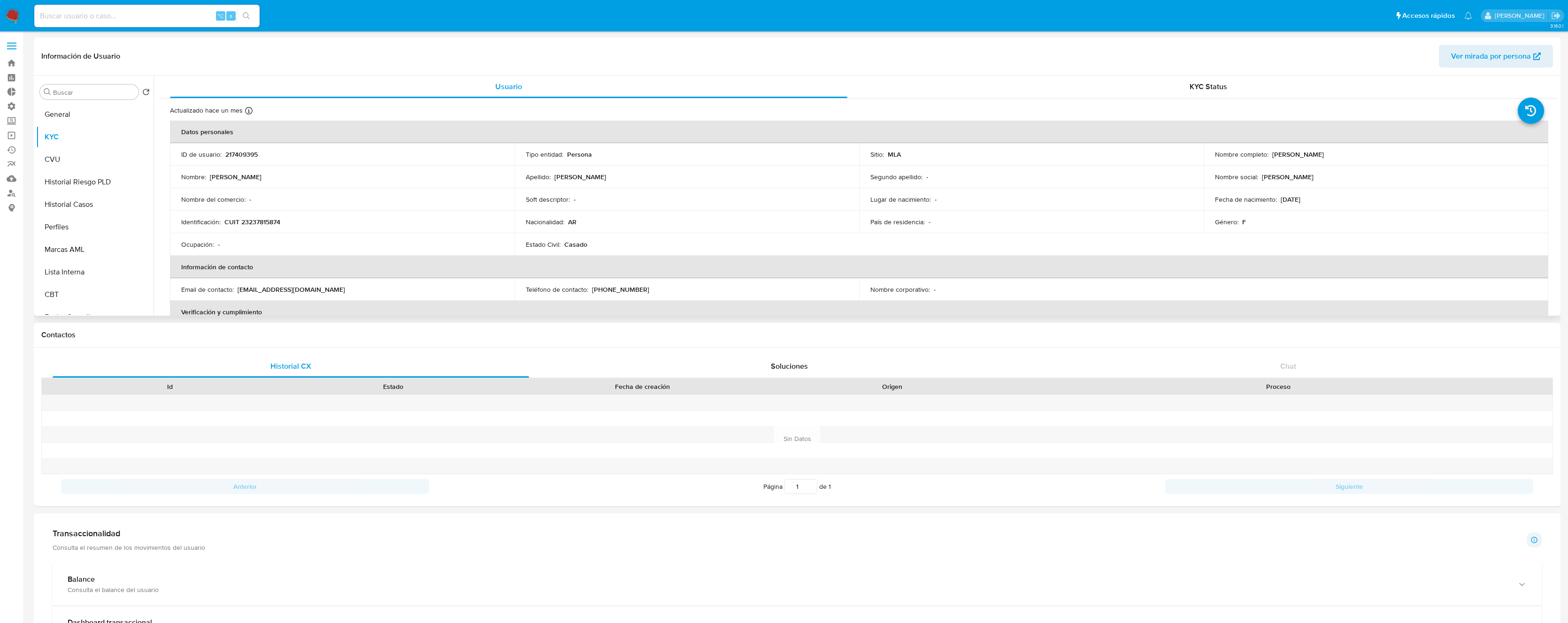
click at [589, 173] on div "Apellido : Miranda" at bounding box center [686, 177] width 322 height 8
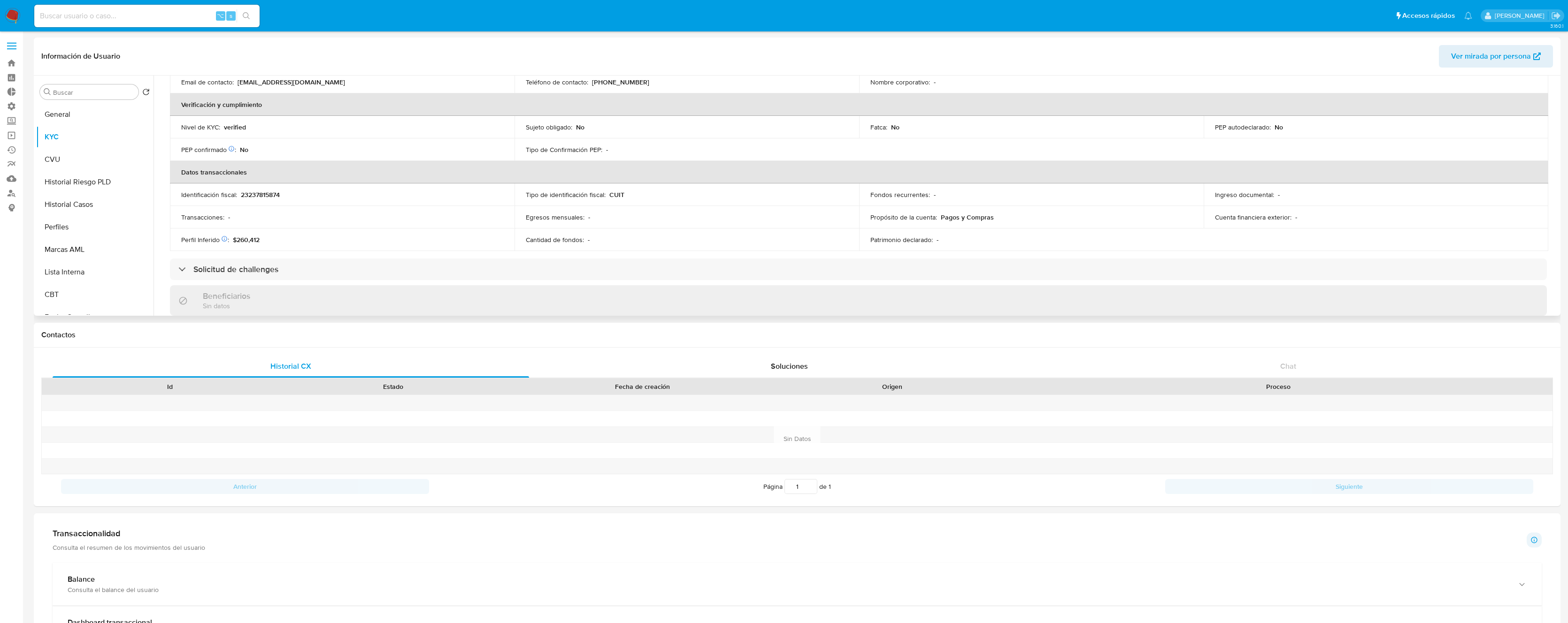
scroll to position [214, 0]
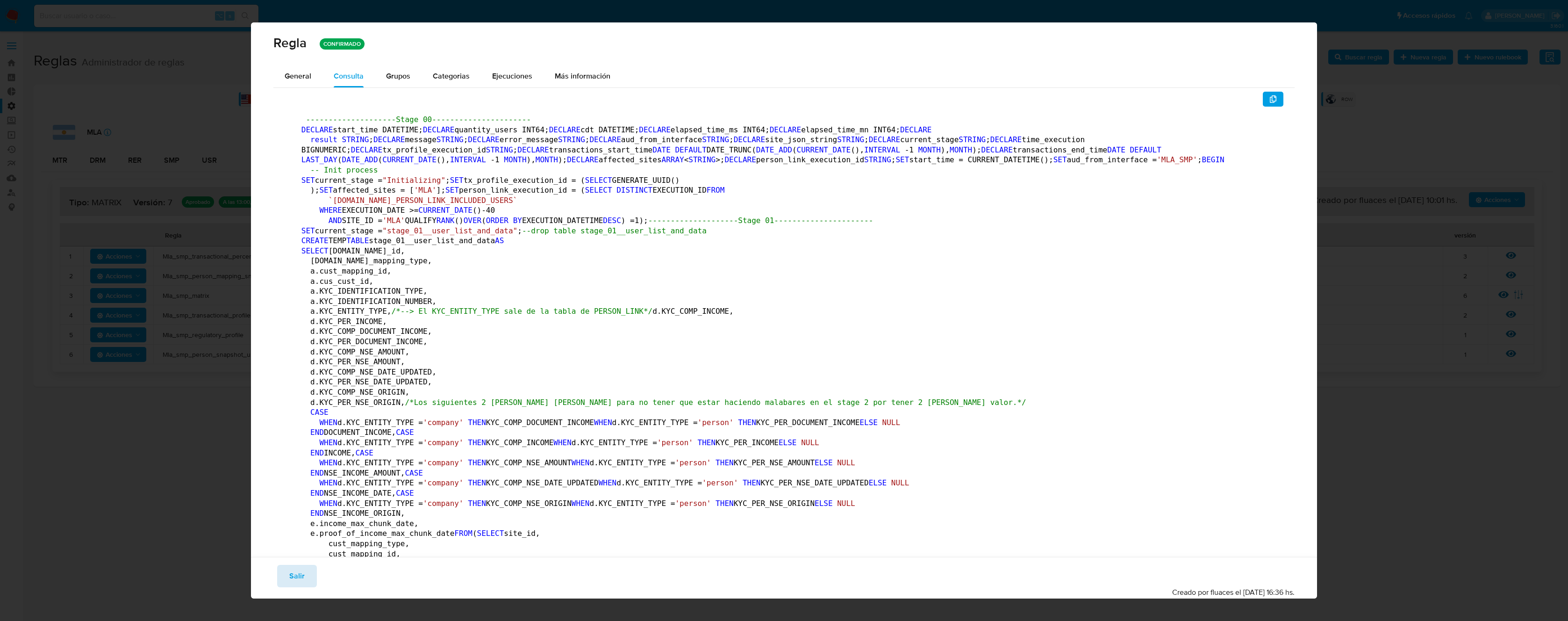
click at [295, 585] on span "Salir" at bounding box center [297, 576] width 15 height 20
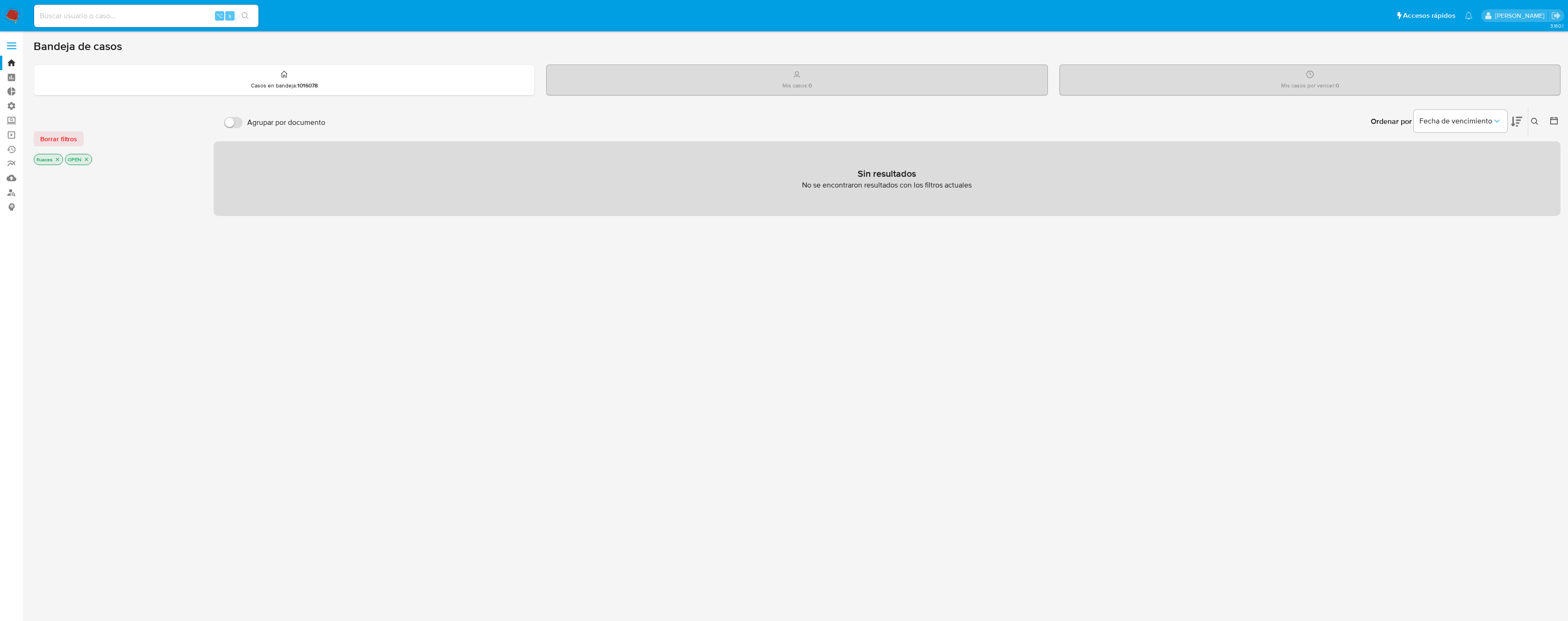
drag, startPoint x: 165, startPoint y: 25, endPoint x: 168, endPoint y: 17, distance: 8.5
click at [166, 25] on div "⌥ s" at bounding box center [146, 16] width 224 height 22
click at [168, 17] on input at bounding box center [146, 16] width 224 height 12
paste input "599255688"
type input "599255688"
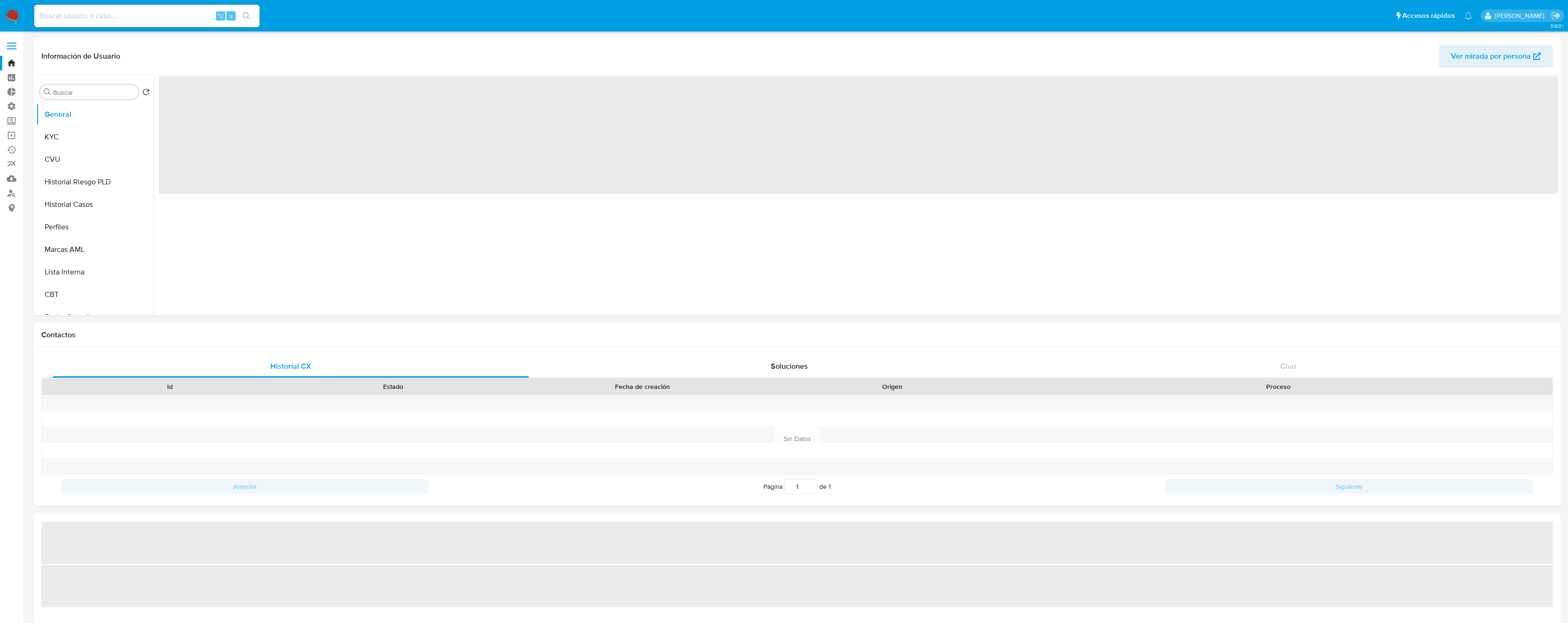
select select "10"
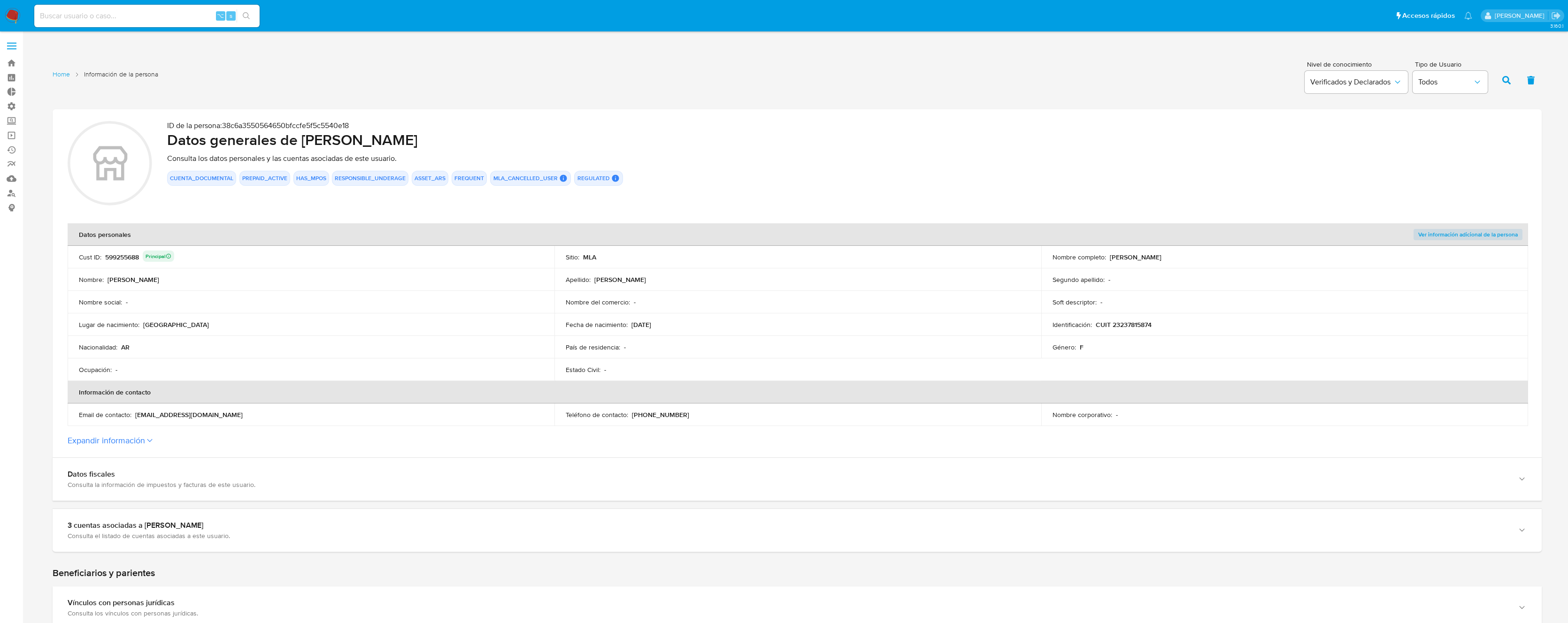
scroll to position [198, 0]
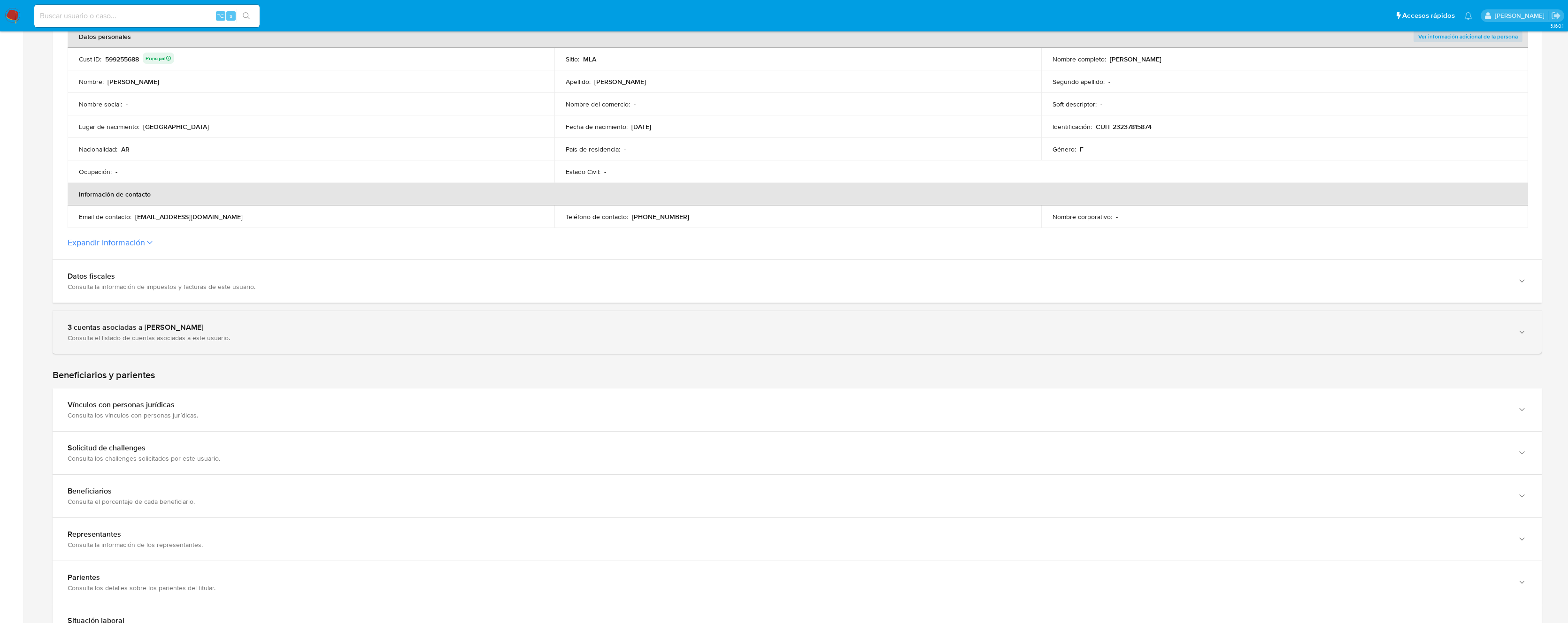
click at [247, 328] on div "3 cuentas asociadas a Barbara Raquel Miranda" at bounding box center [787, 327] width 1440 height 9
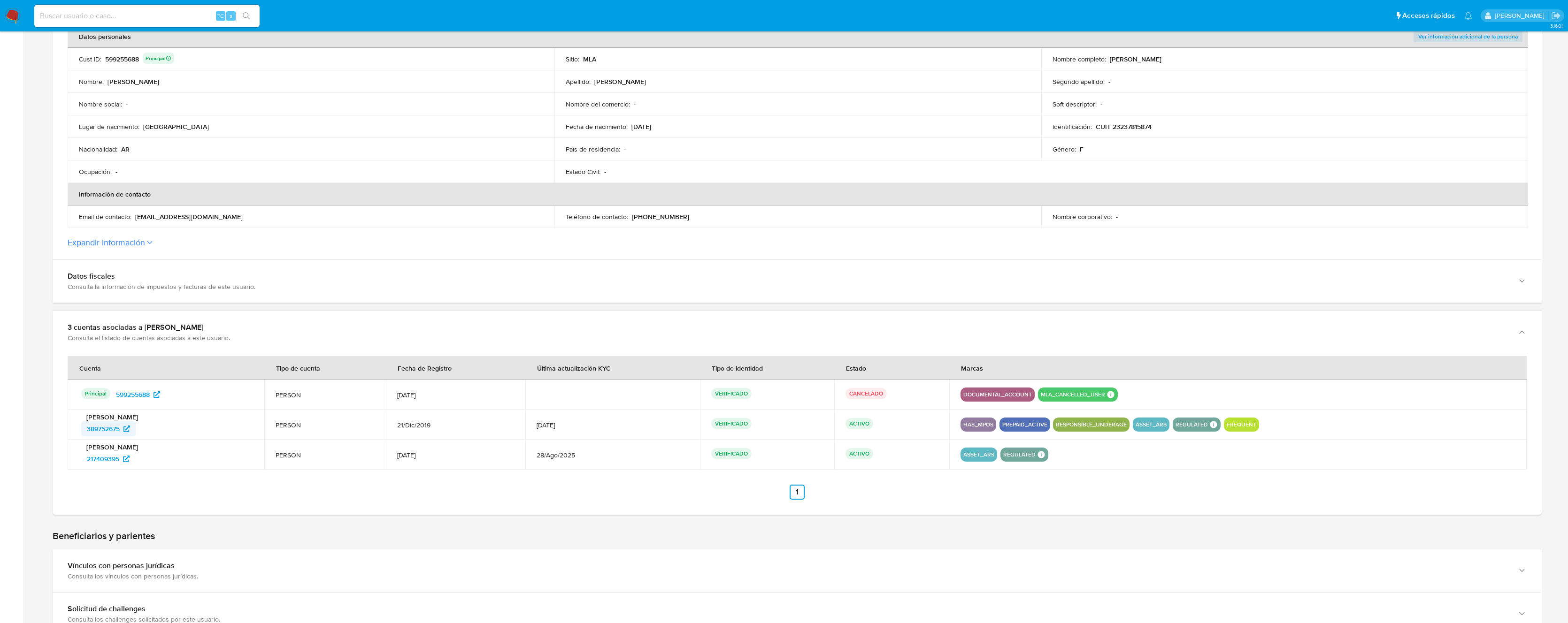
drag, startPoint x: 75, startPoint y: 423, endPoint x: 121, endPoint y: 431, distance: 46.7
click at [121, 431] on td "Barbara Raquel Miranda 389752675" at bounding box center [165, 424] width 196 height 30
drag, startPoint x: 79, startPoint y: 460, endPoint x: 120, endPoint y: 461, distance: 41.0
click at [121, 462] on div "Barbara Raquel Miranda 217409395" at bounding box center [166, 455] width 174 height 24
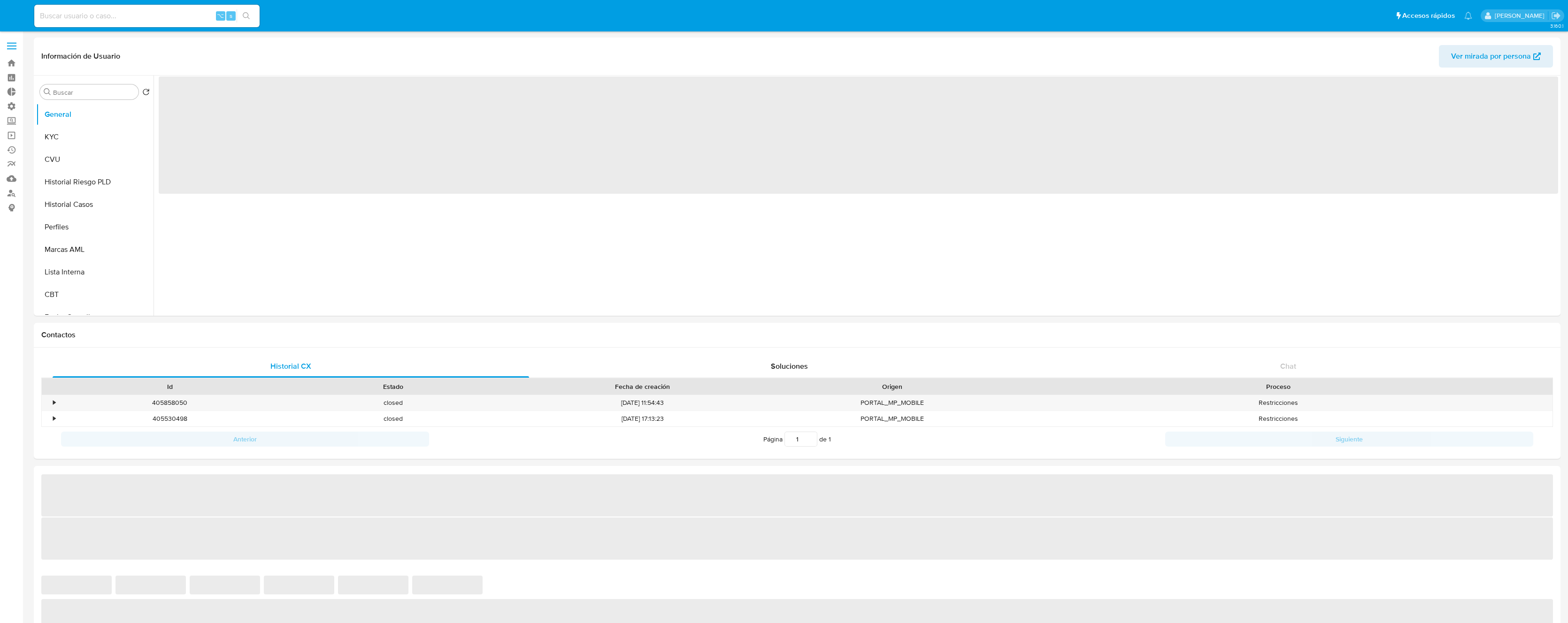
select select "10"
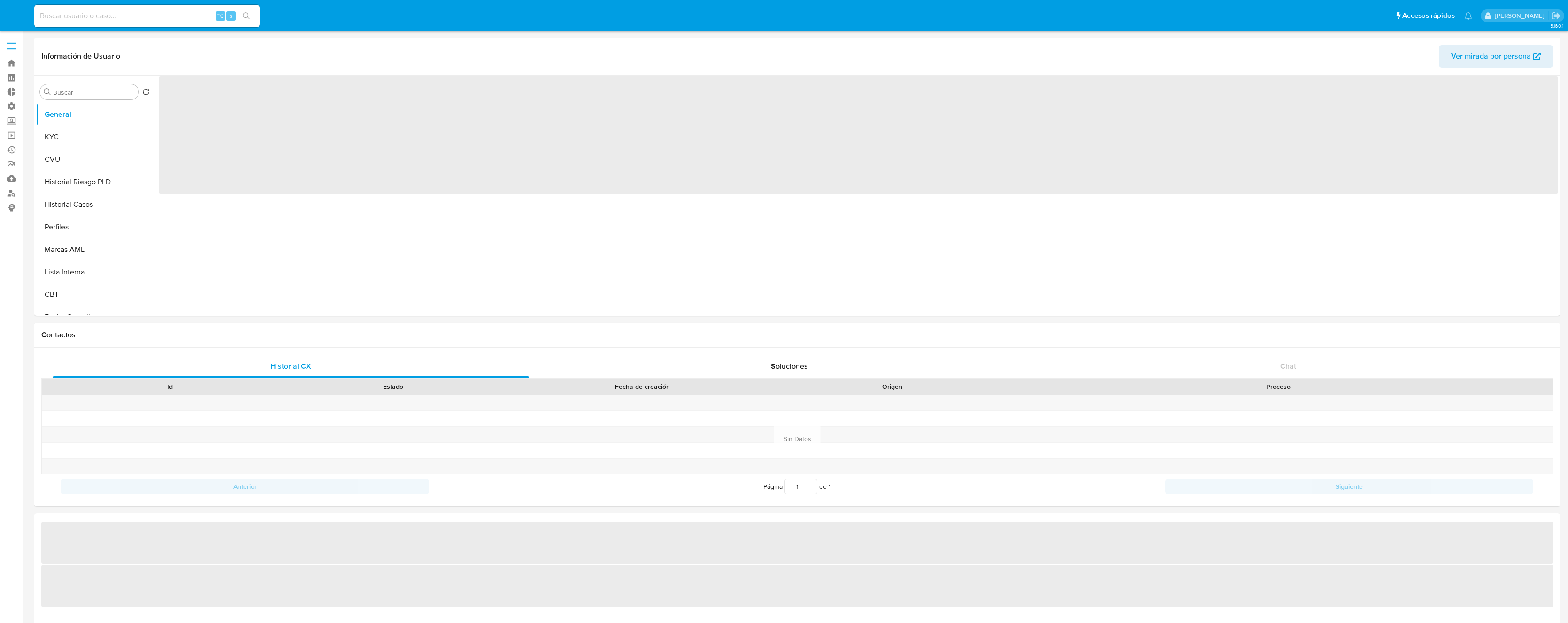
select select "10"
